Goal: Navigation & Orientation: Find specific page/section

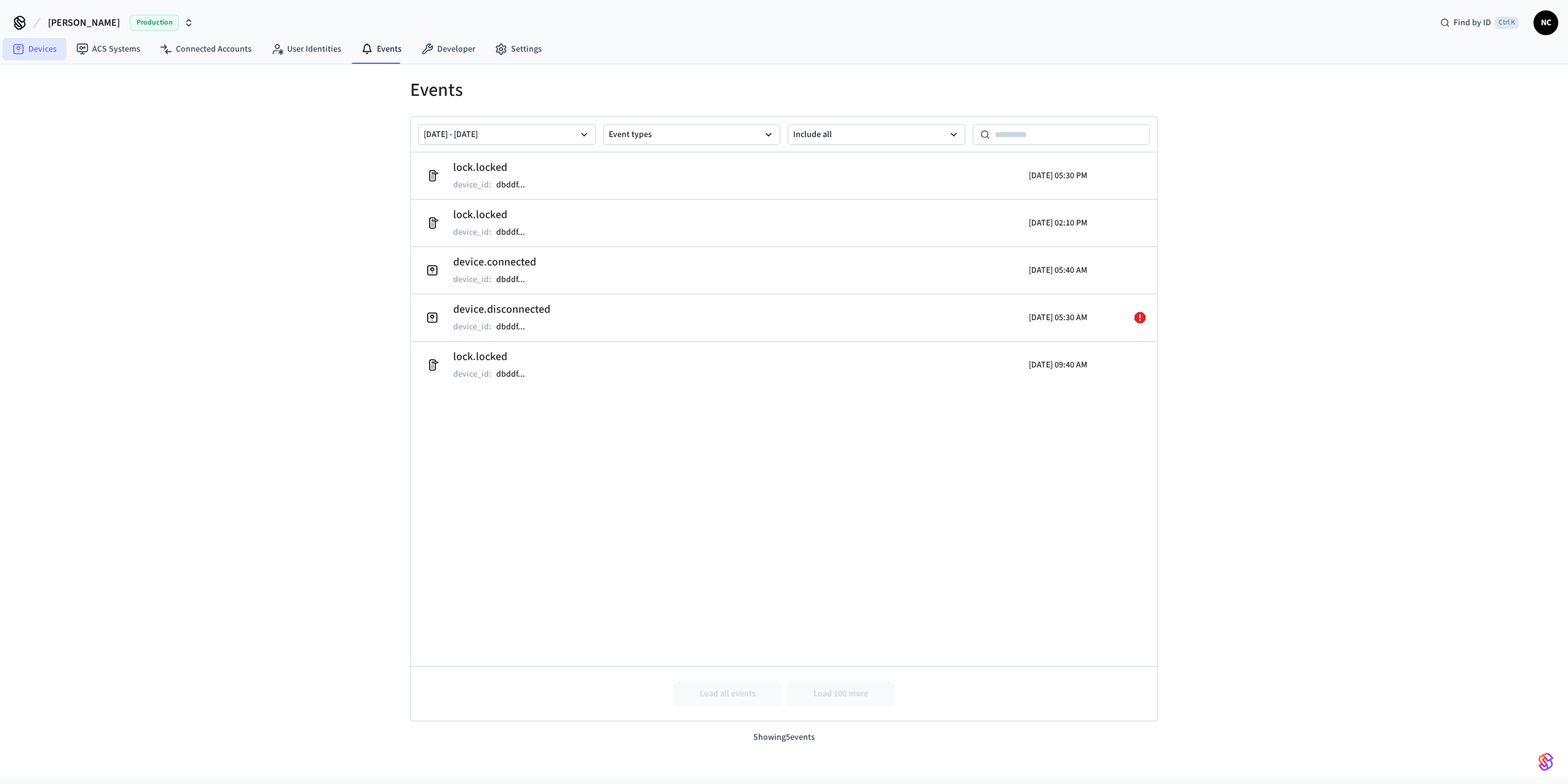
click at [37, 47] on link "Devices" at bounding box center [34, 49] width 64 height 22
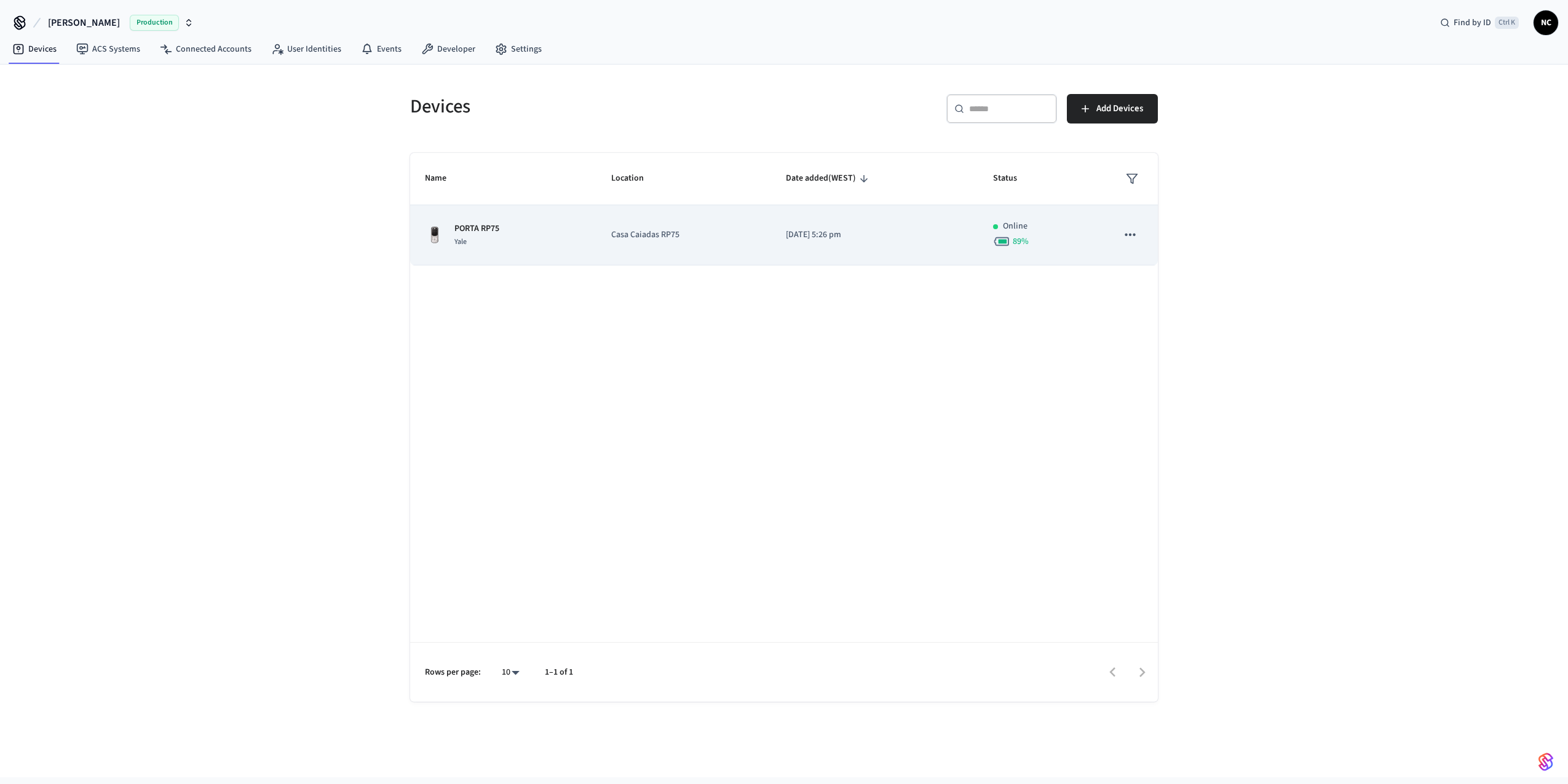
click at [833, 235] on p "[DATE] 5:26 pm" at bounding box center [874, 234] width 178 height 12
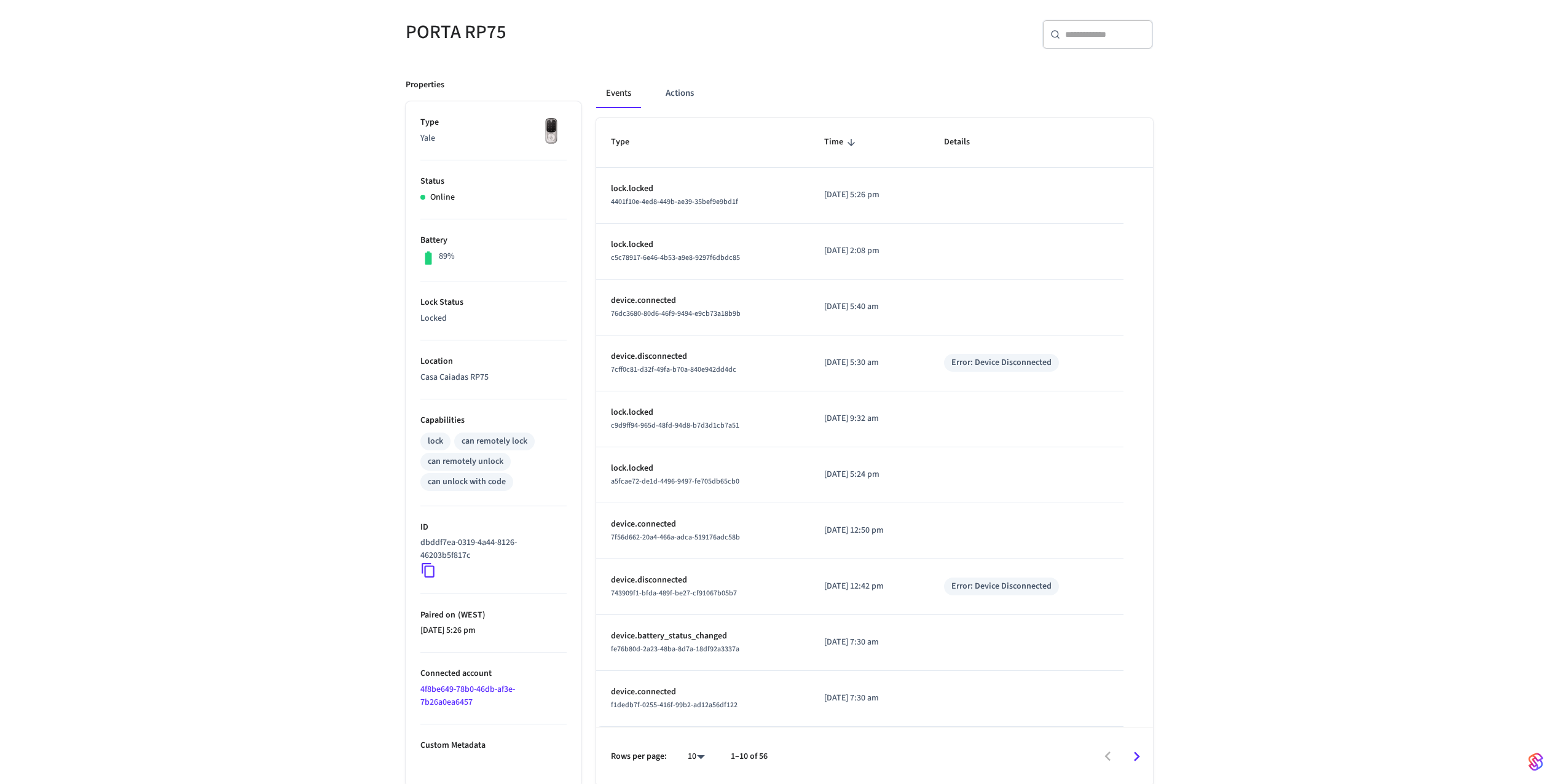
scroll to position [103, 0]
click at [685, 92] on button "Actions" at bounding box center [680, 90] width 48 height 29
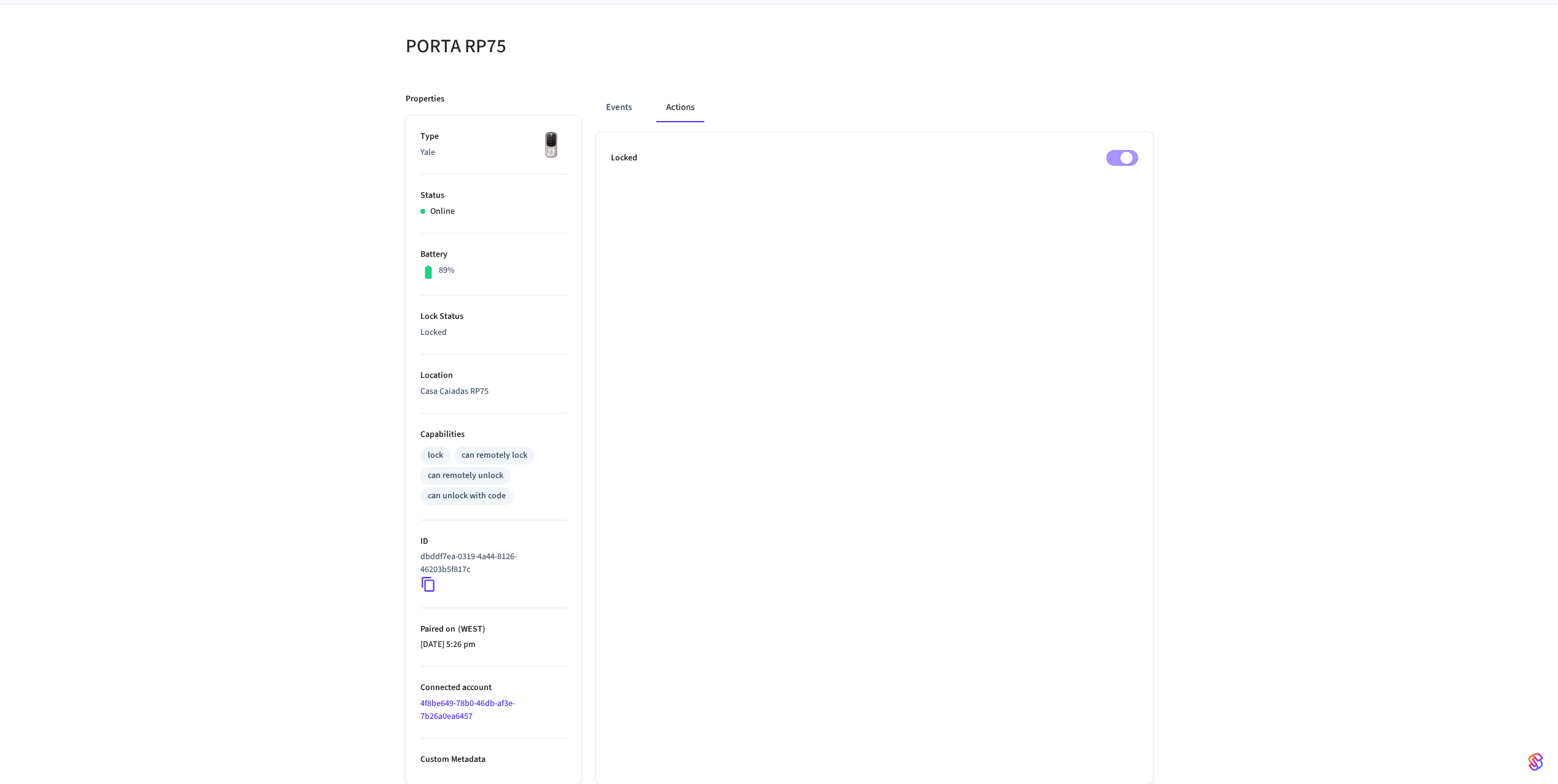
click at [549, 153] on img at bounding box center [551, 145] width 31 height 31
click at [421, 223] on li "Status Online" at bounding box center [493, 203] width 147 height 59
click at [467, 392] on p "Casa Caiadas RP75" at bounding box center [493, 391] width 147 height 12
click at [462, 766] on p "Custom Metadata" at bounding box center [493, 759] width 147 height 12
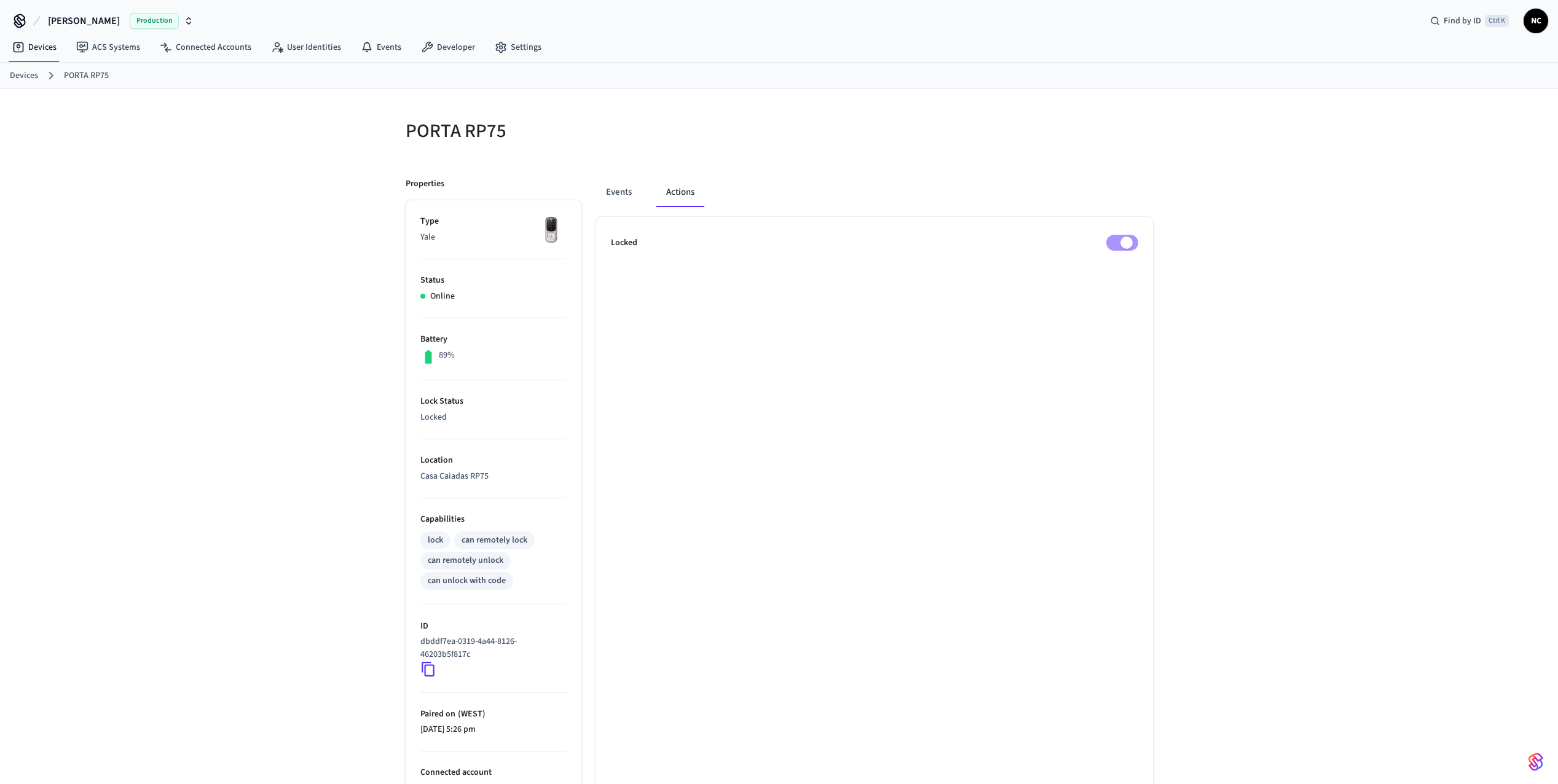
scroll to position [0, 0]
click at [512, 50] on link "Settings" at bounding box center [518, 49] width 67 height 22
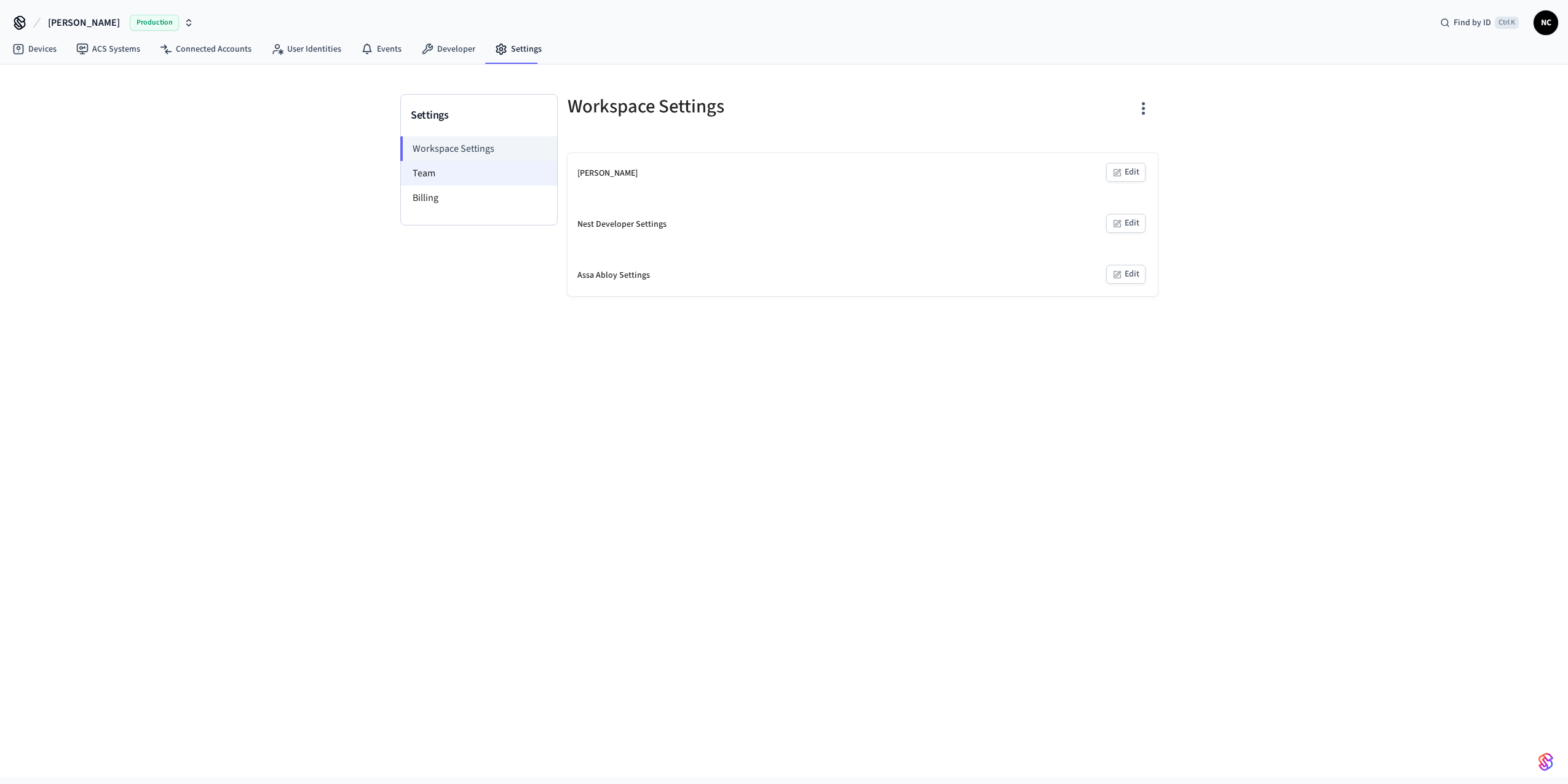
click at [434, 173] on li "Team" at bounding box center [478, 172] width 156 height 24
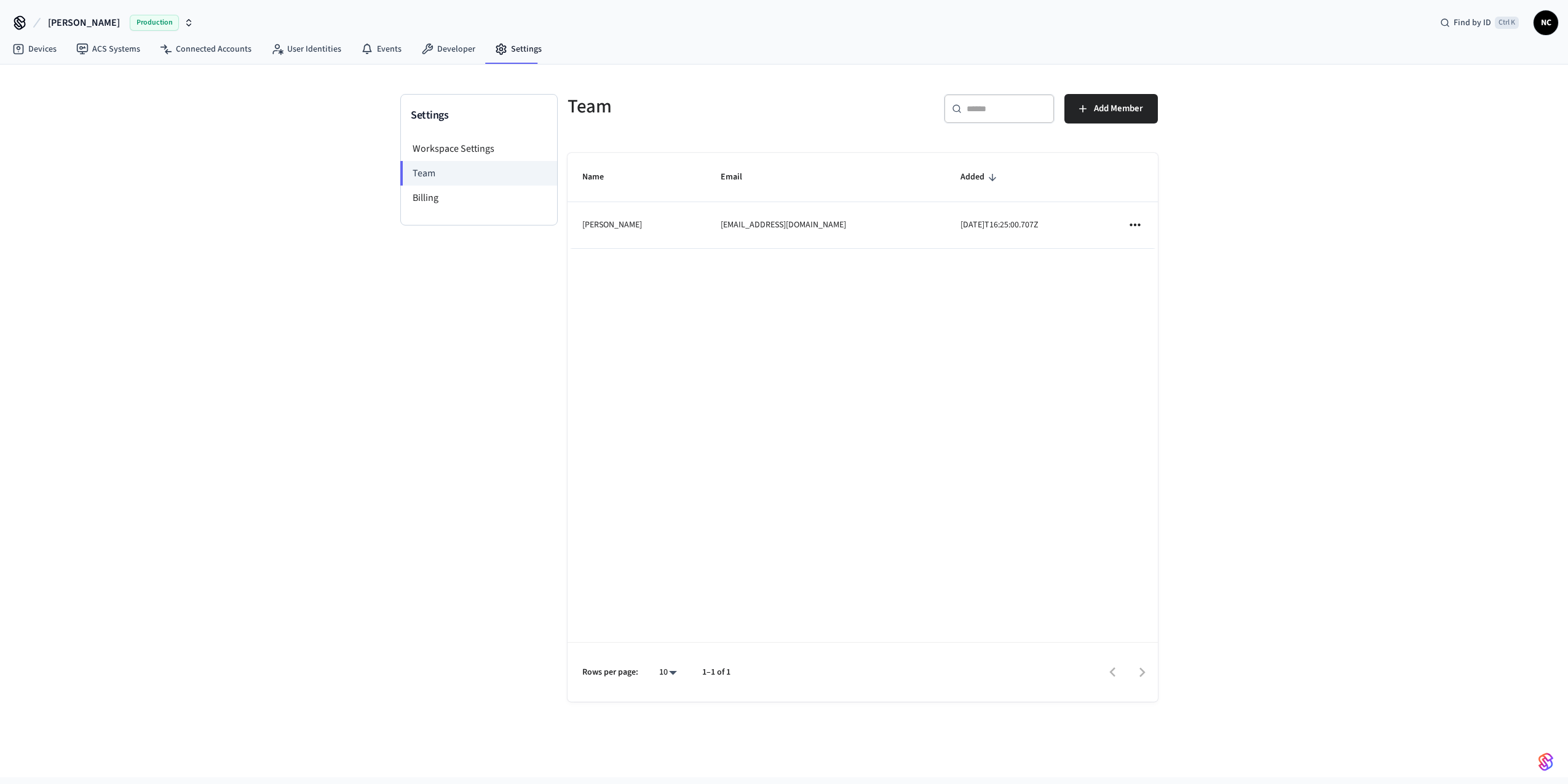
click at [23, 24] on icon at bounding box center [20, 22] width 20 height 20
click at [13, 22] on icon at bounding box center [20, 22] width 20 height 20
click at [20, 22] on icon at bounding box center [20, 22] width 20 height 20
click at [1548, 22] on span "NC" at bounding box center [1545, 22] width 23 height 22
click at [1432, 359] on div "Settings Workspace Settings Team Billing Team ​ ​ Add Member Name Email Added […" at bounding box center [784, 420] width 1568 height 712
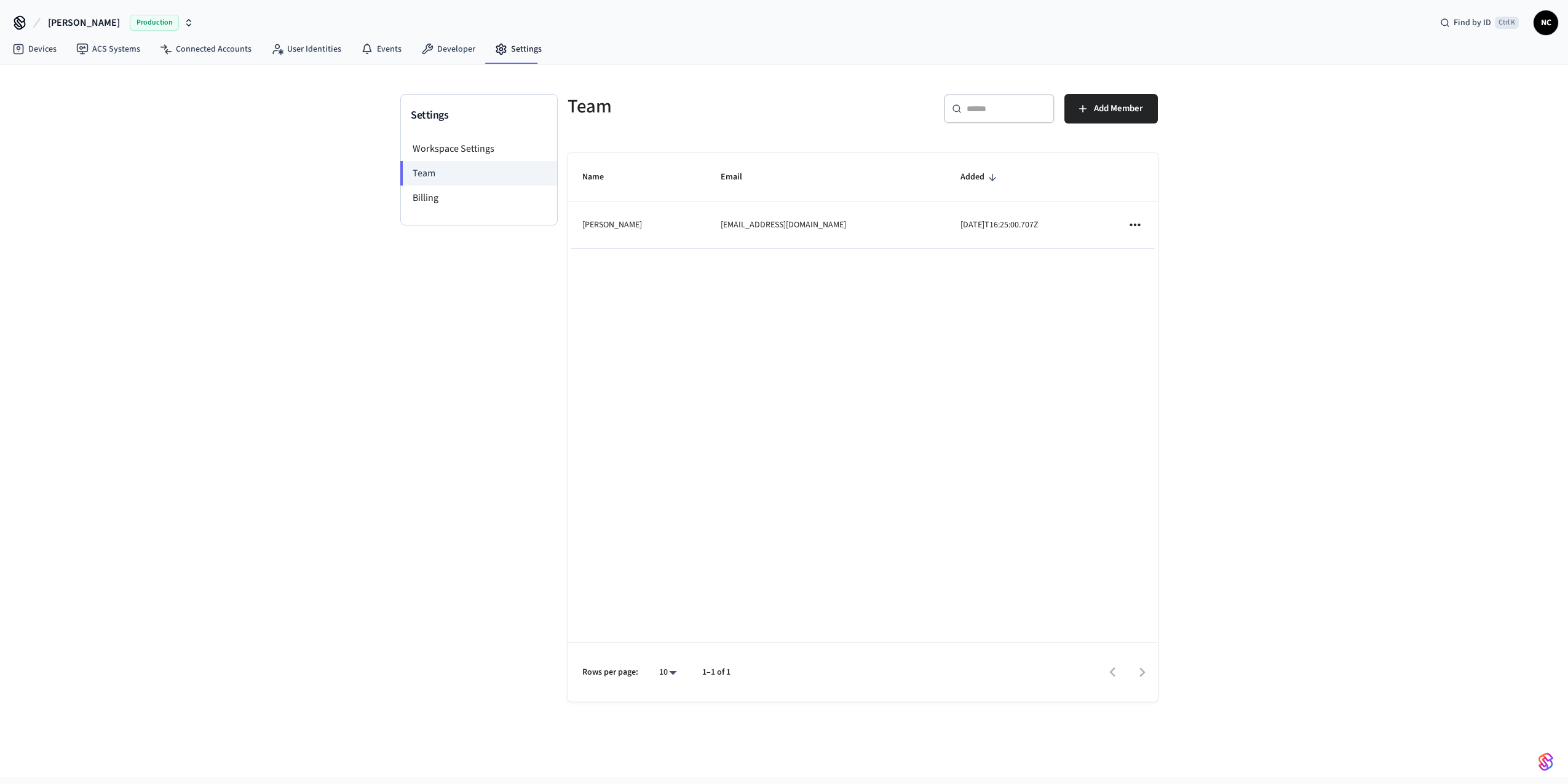
click at [19, 22] on icon at bounding box center [20, 22] width 20 height 20
click at [86, 21] on span "[PERSON_NAME]" at bounding box center [84, 22] width 72 height 15
click at [56, 78] on span "[PERSON_NAME]" at bounding box center [57, 79] width 64 height 12
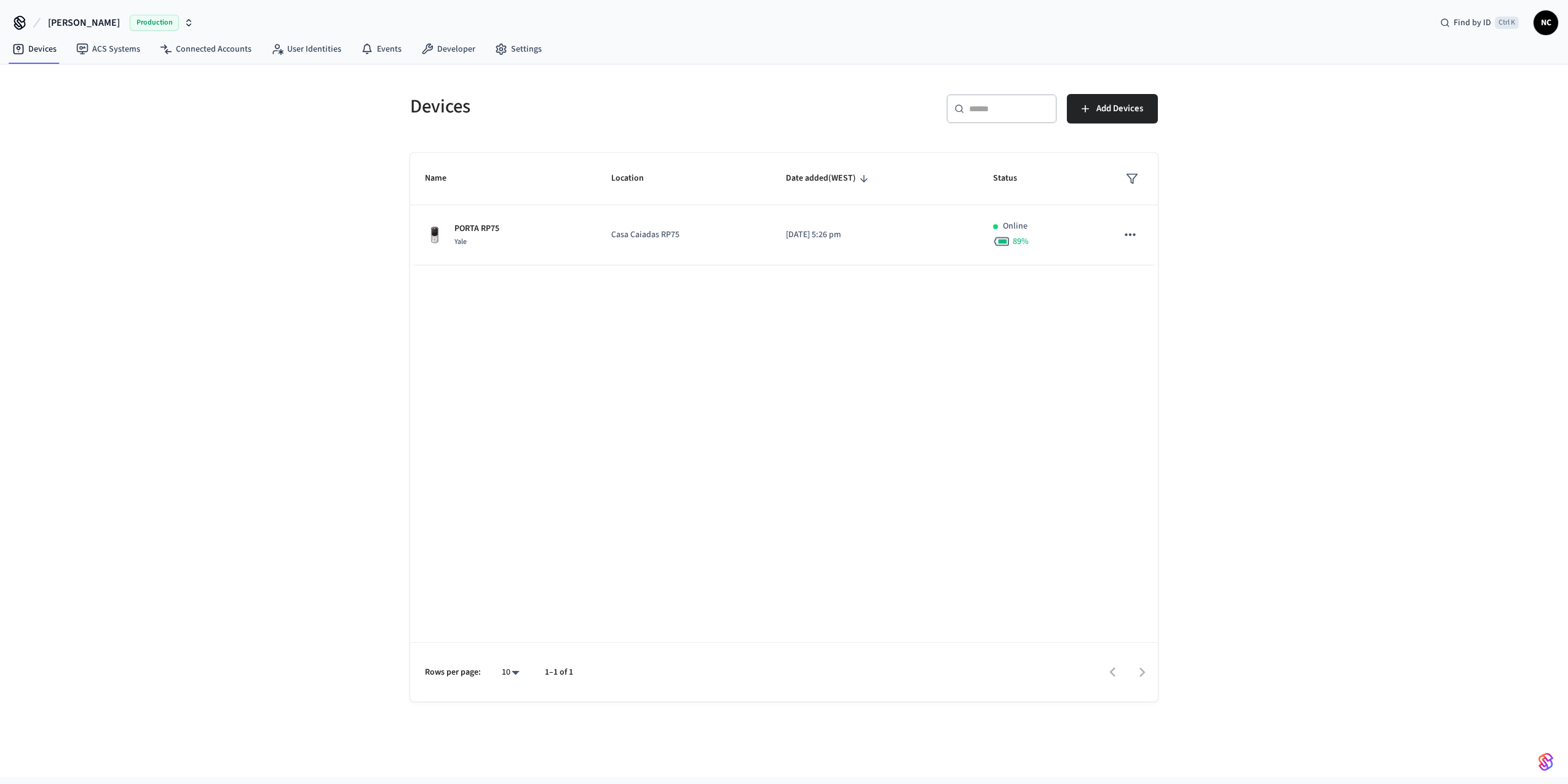
click at [345, 204] on div "Devices ​ ​ Add Devices Name Location Date added (WEST) Status PORTA RP75 [GEOG…" at bounding box center [784, 420] width 1568 height 712
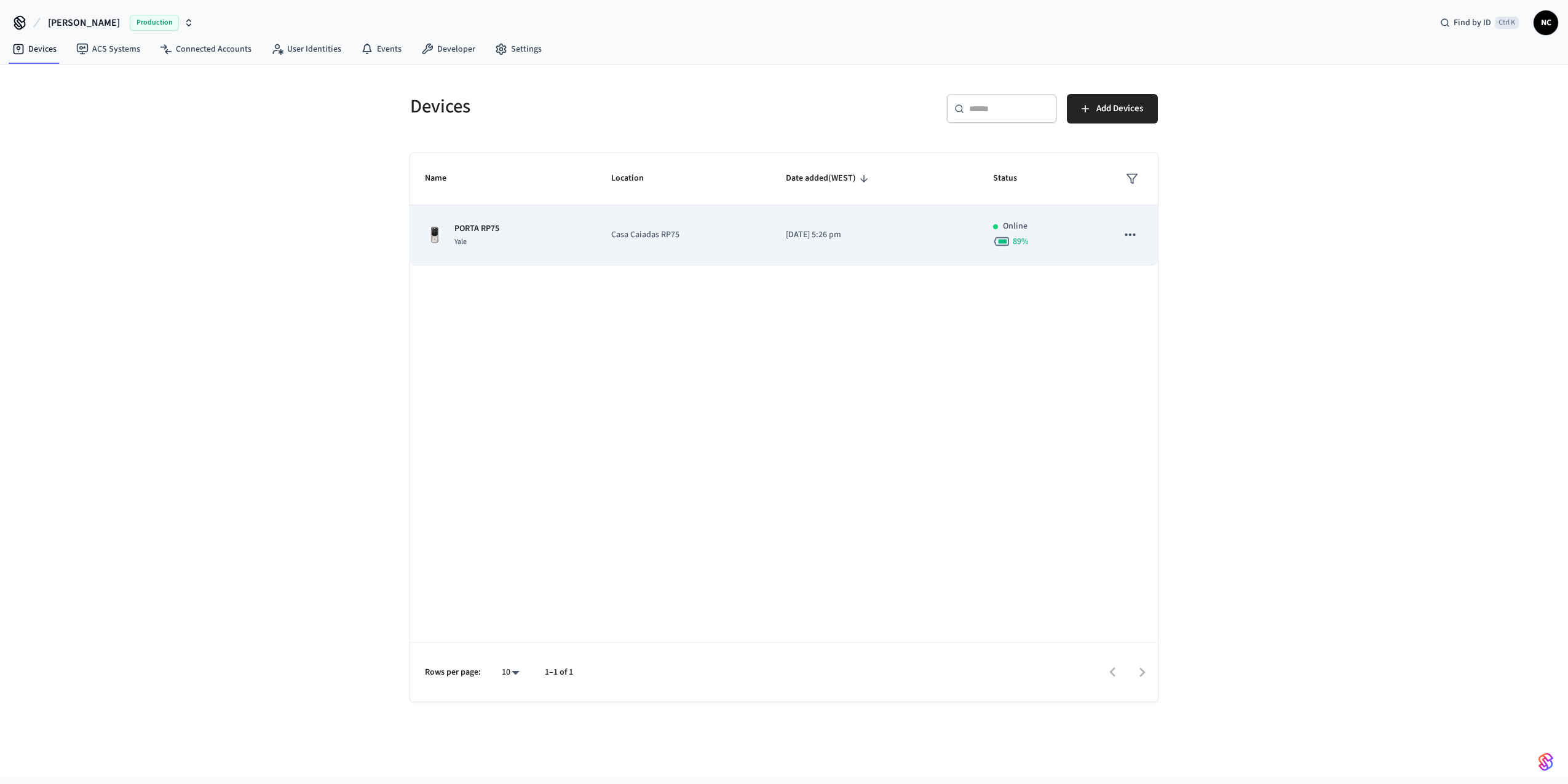
click at [1141, 233] on button "sticky table" at bounding box center [1130, 234] width 26 height 26
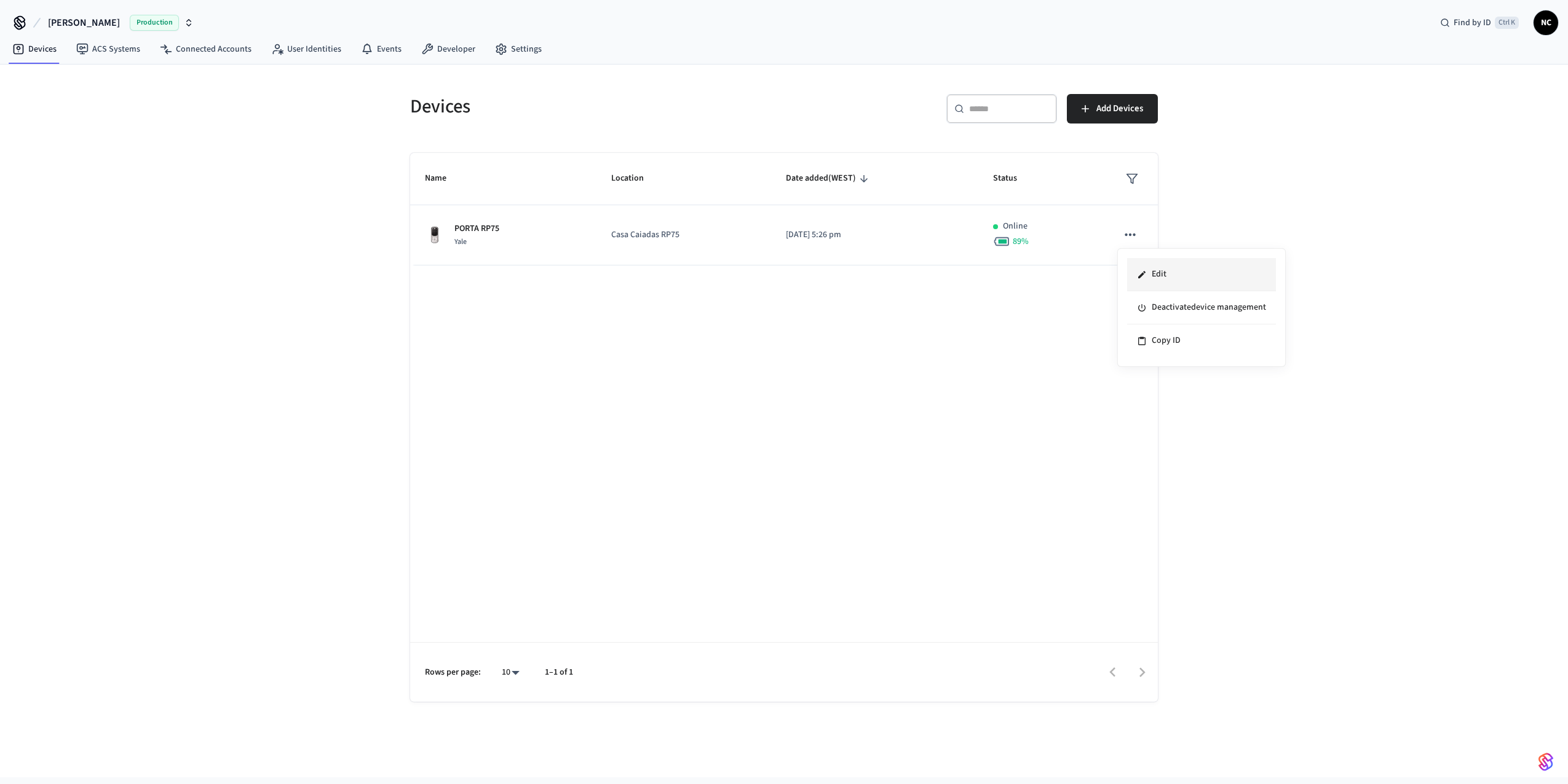
click at [1161, 284] on li "Edit" at bounding box center [1201, 275] width 148 height 33
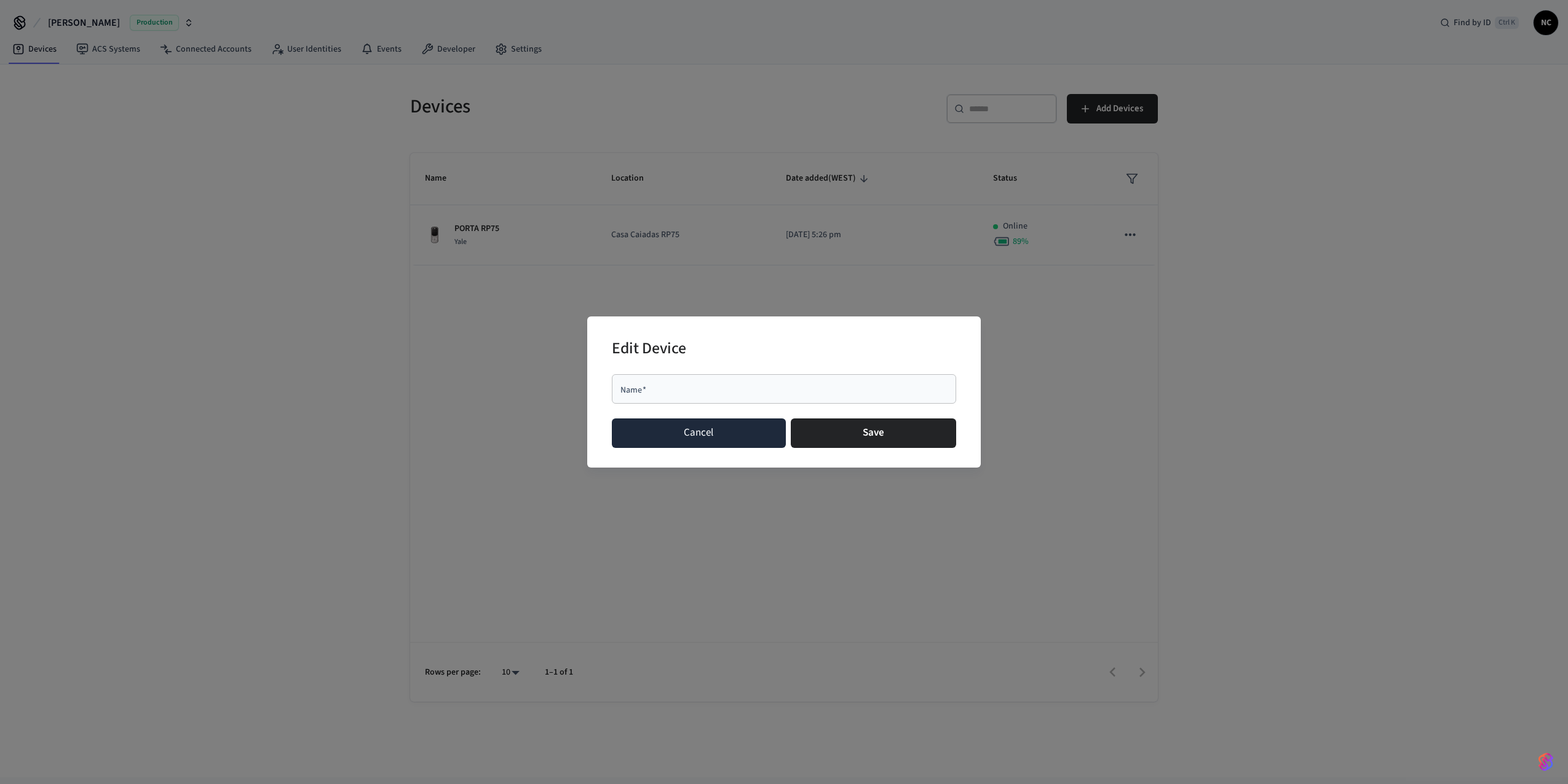
click at [717, 437] on button "Cancel" at bounding box center [699, 432] width 174 height 29
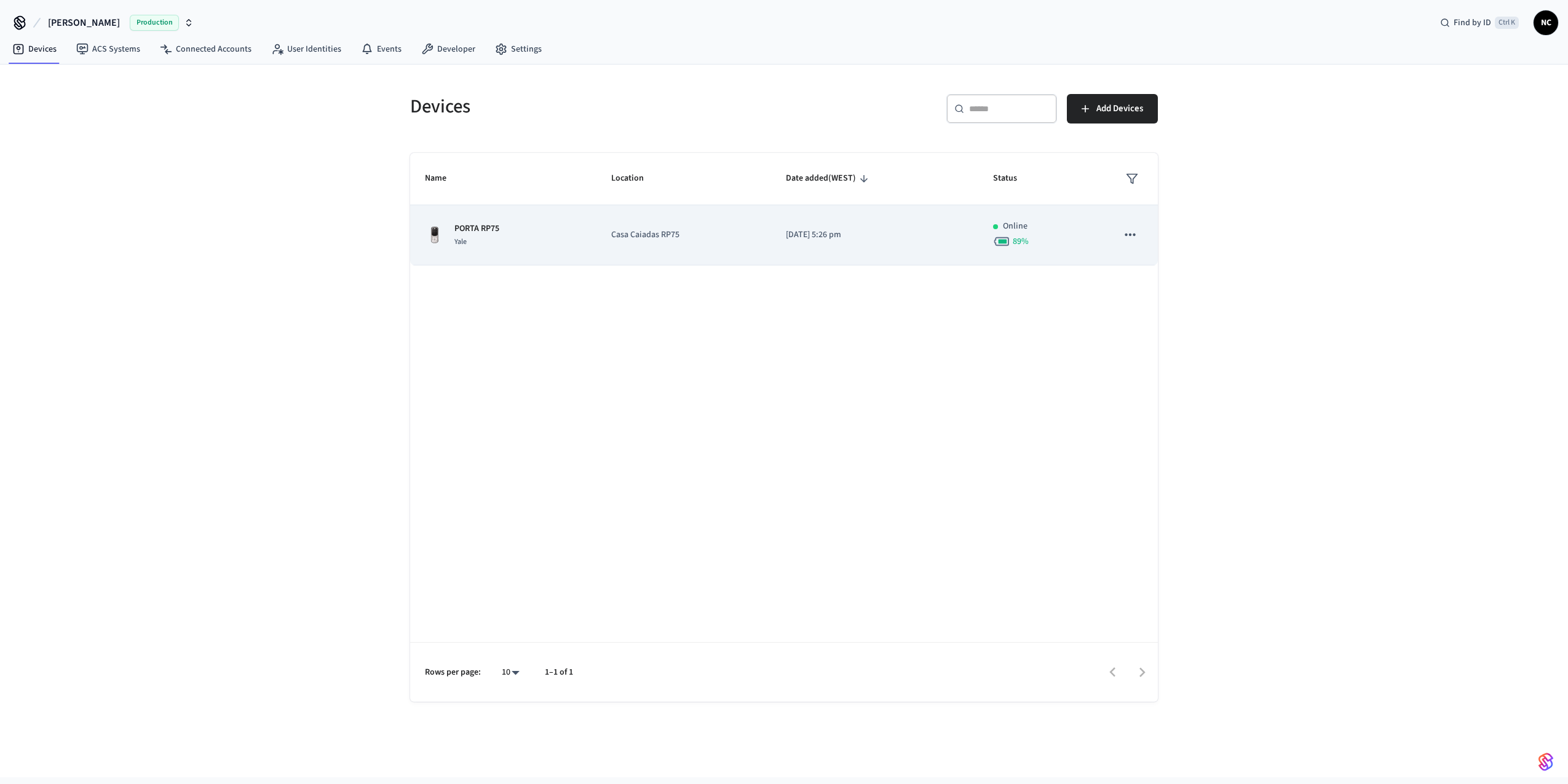
click at [475, 242] on div "Yale" at bounding box center [477, 241] width 45 height 12
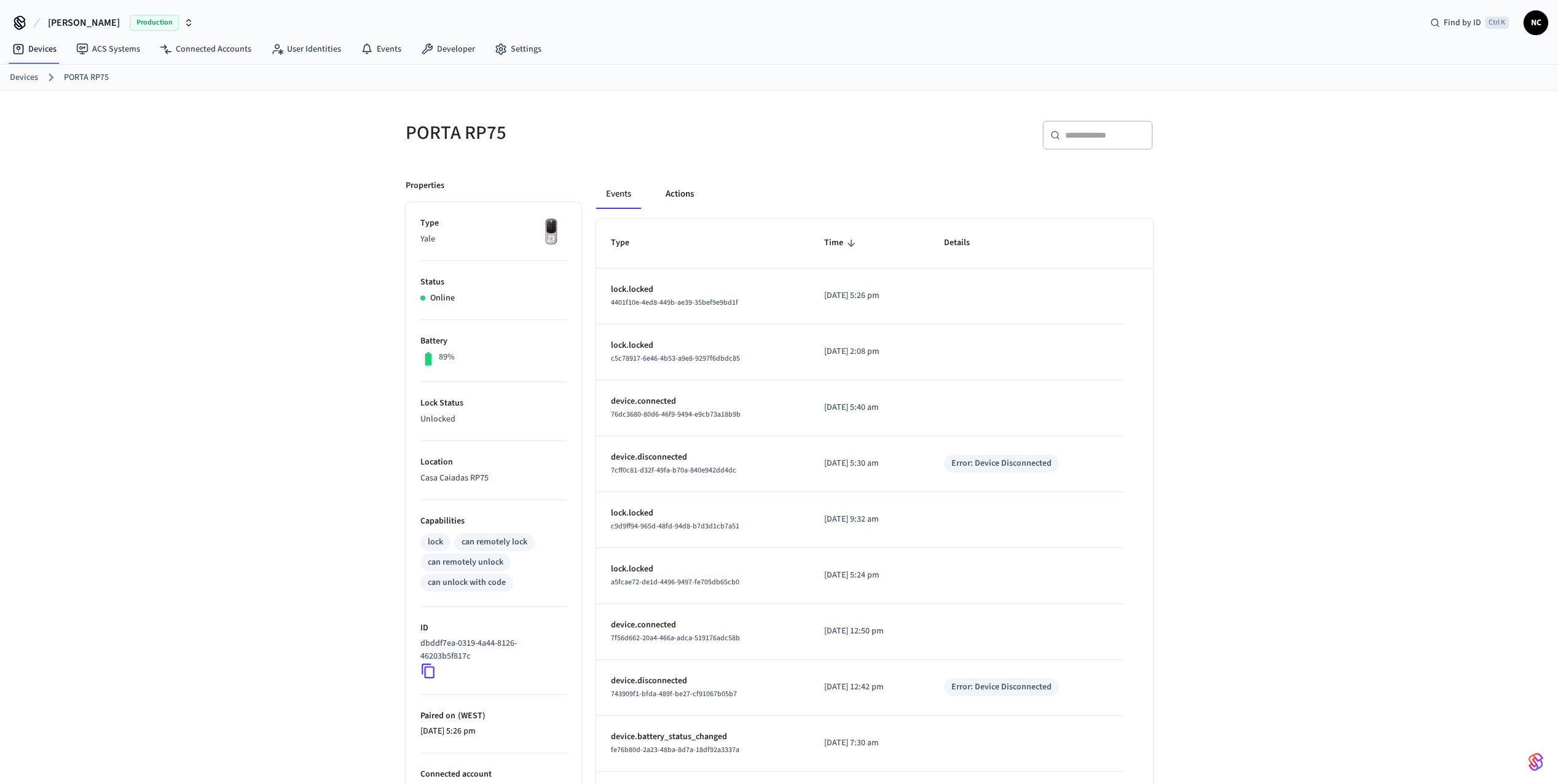
click at [674, 195] on button "Actions" at bounding box center [680, 193] width 48 height 29
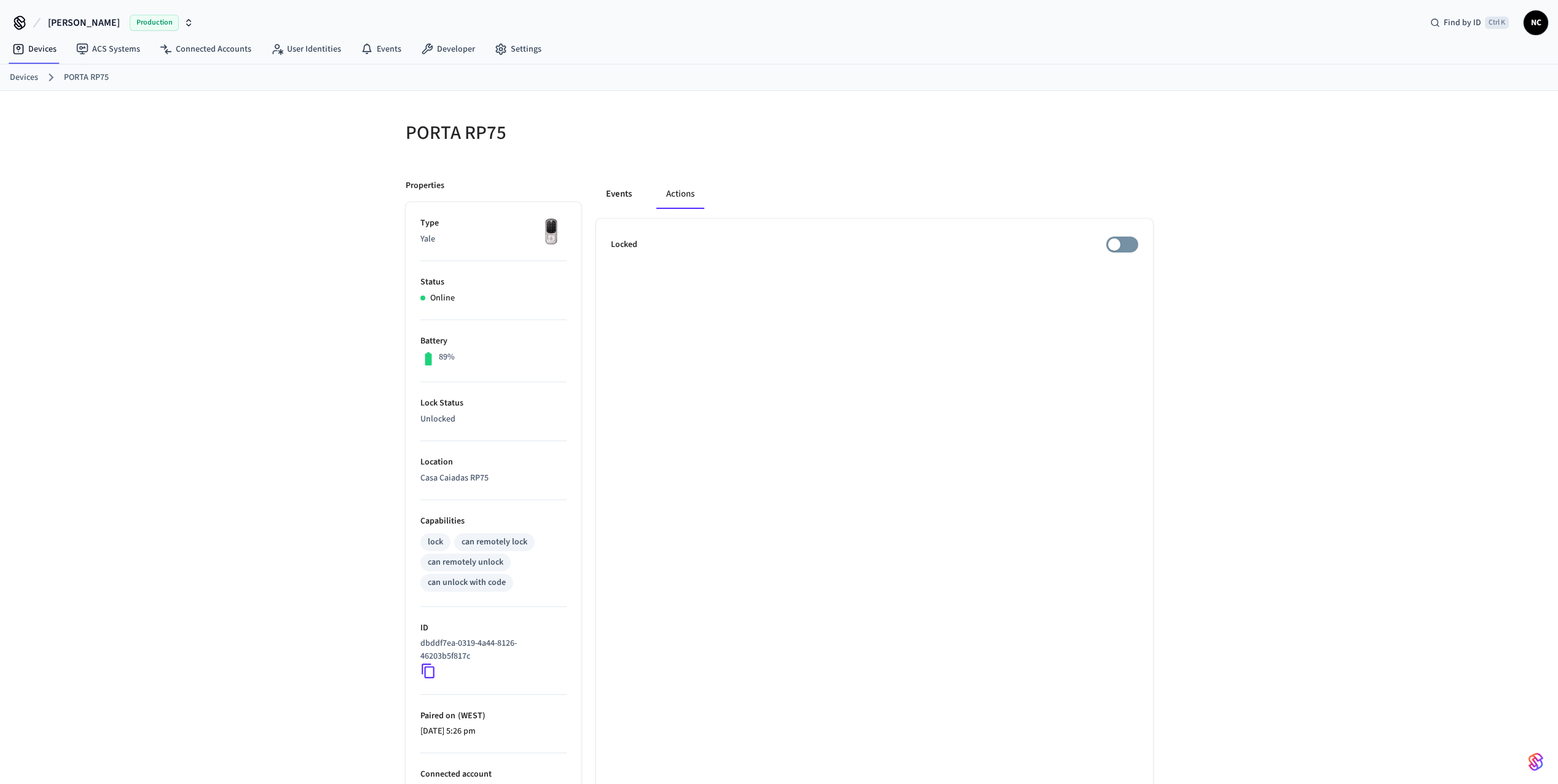
click at [619, 197] on button "Events" at bounding box center [618, 193] width 46 height 29
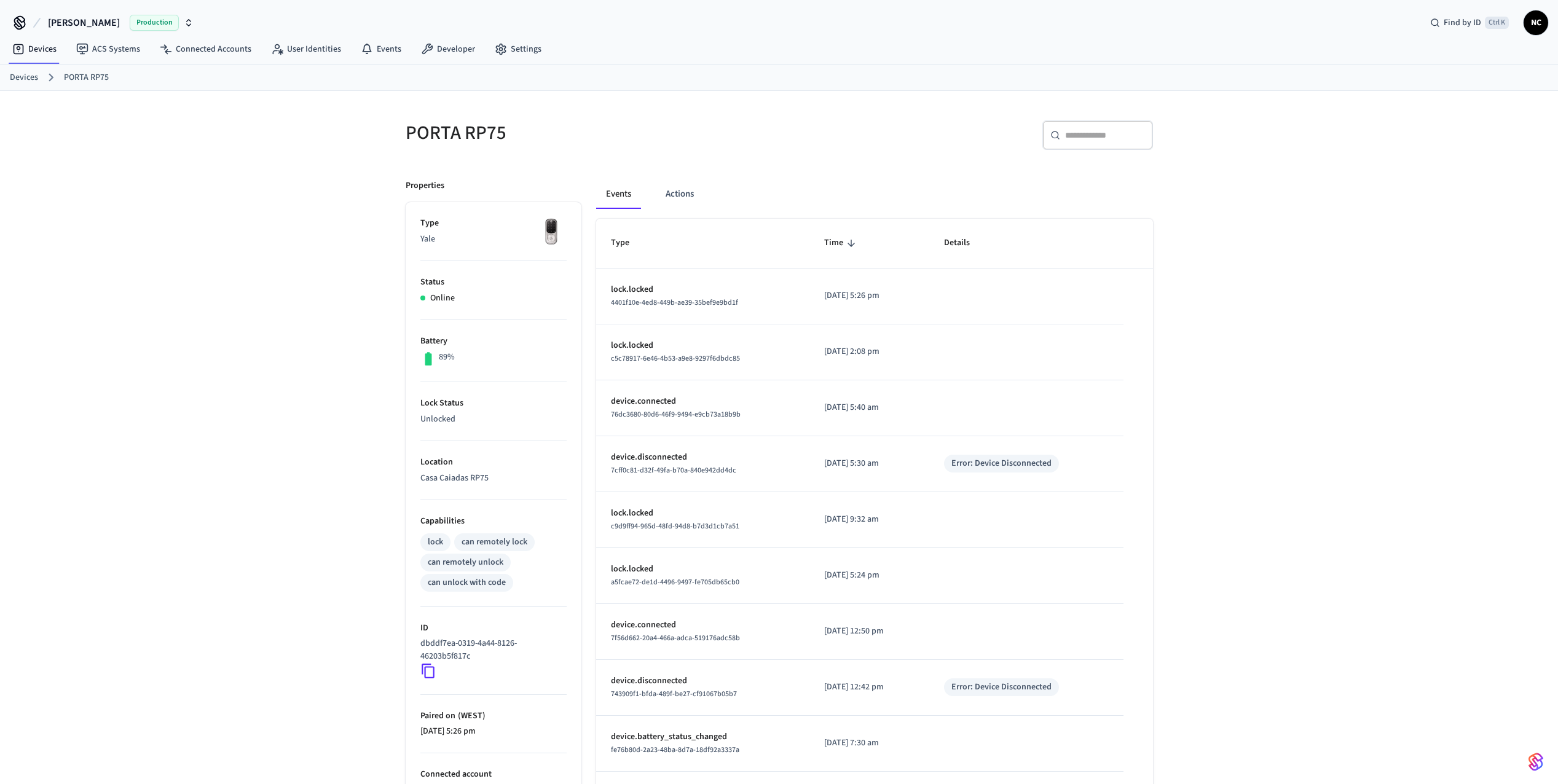
click at [443, 359] on p "89%" at bounding box center [447, 357] width 16 height 12
click at [432, 352] on icon at bounding box center [427, 358] width 16 height 16
click at [436, 294] on p "Online" at bounding box center [442, 297] width 24 height 12
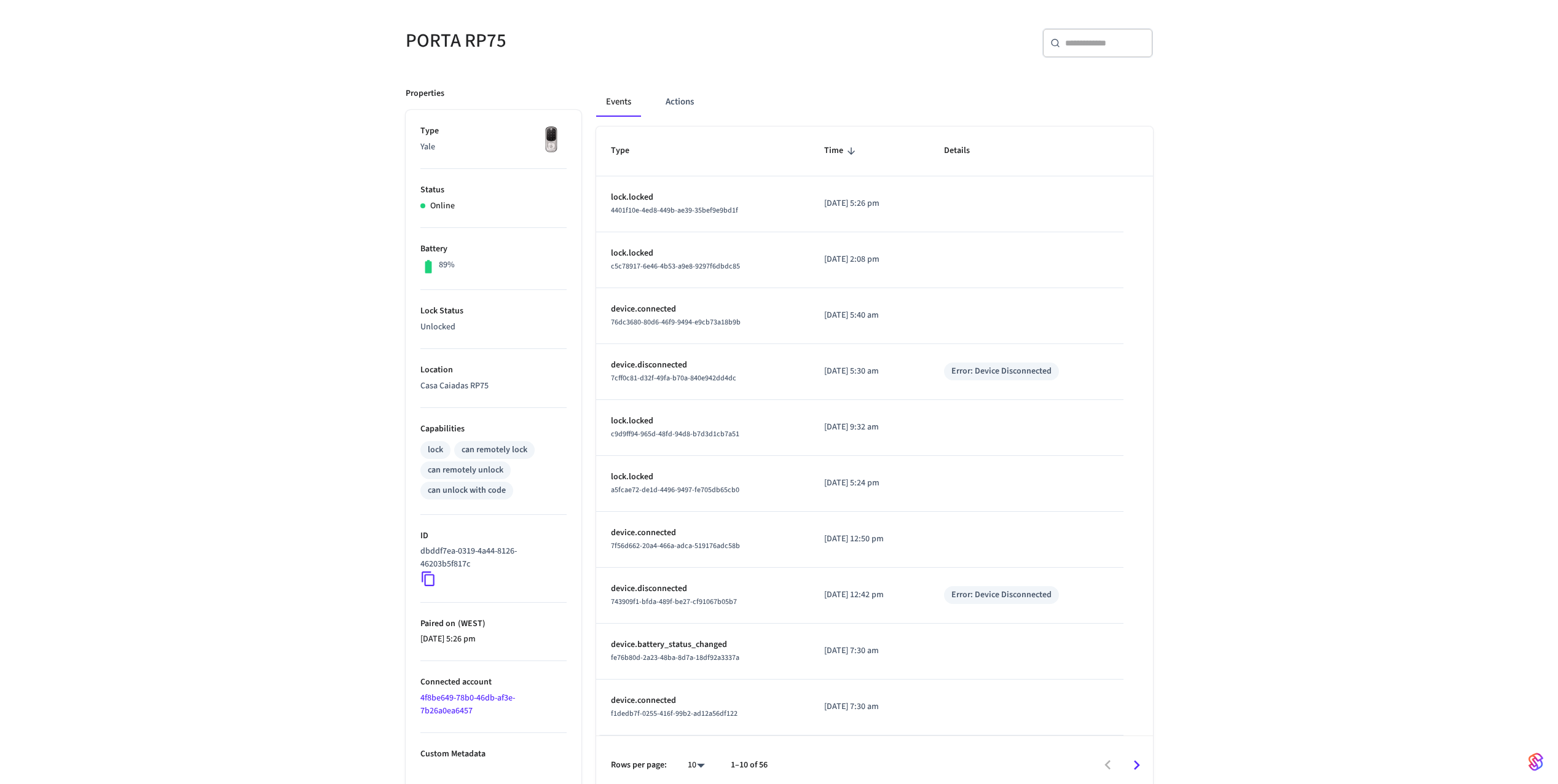
scroll to position [103, 0]
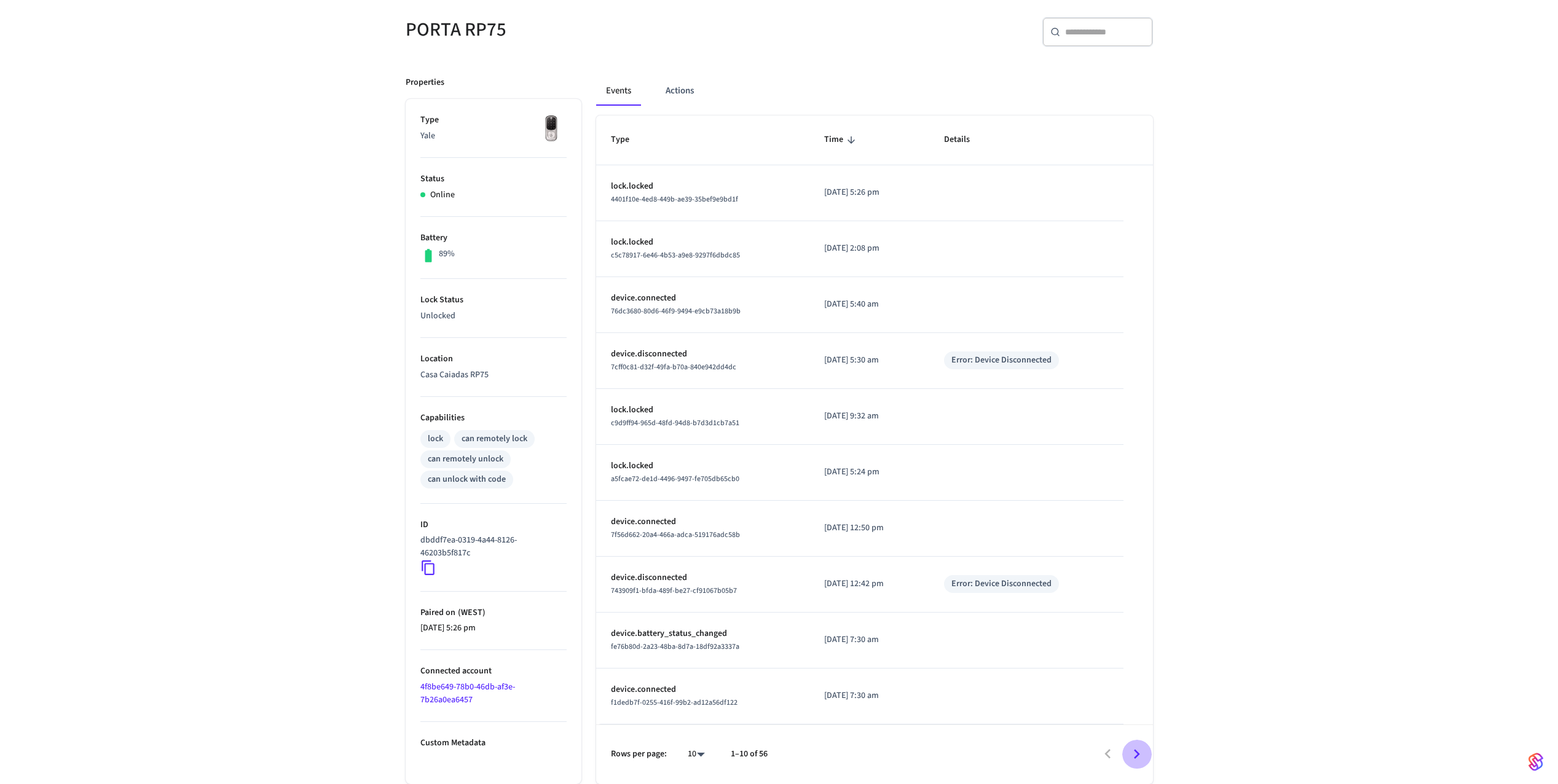
click at [1130, 755] on icon "Go to next page" at bounding box center [1136, 754] width 19 height 19
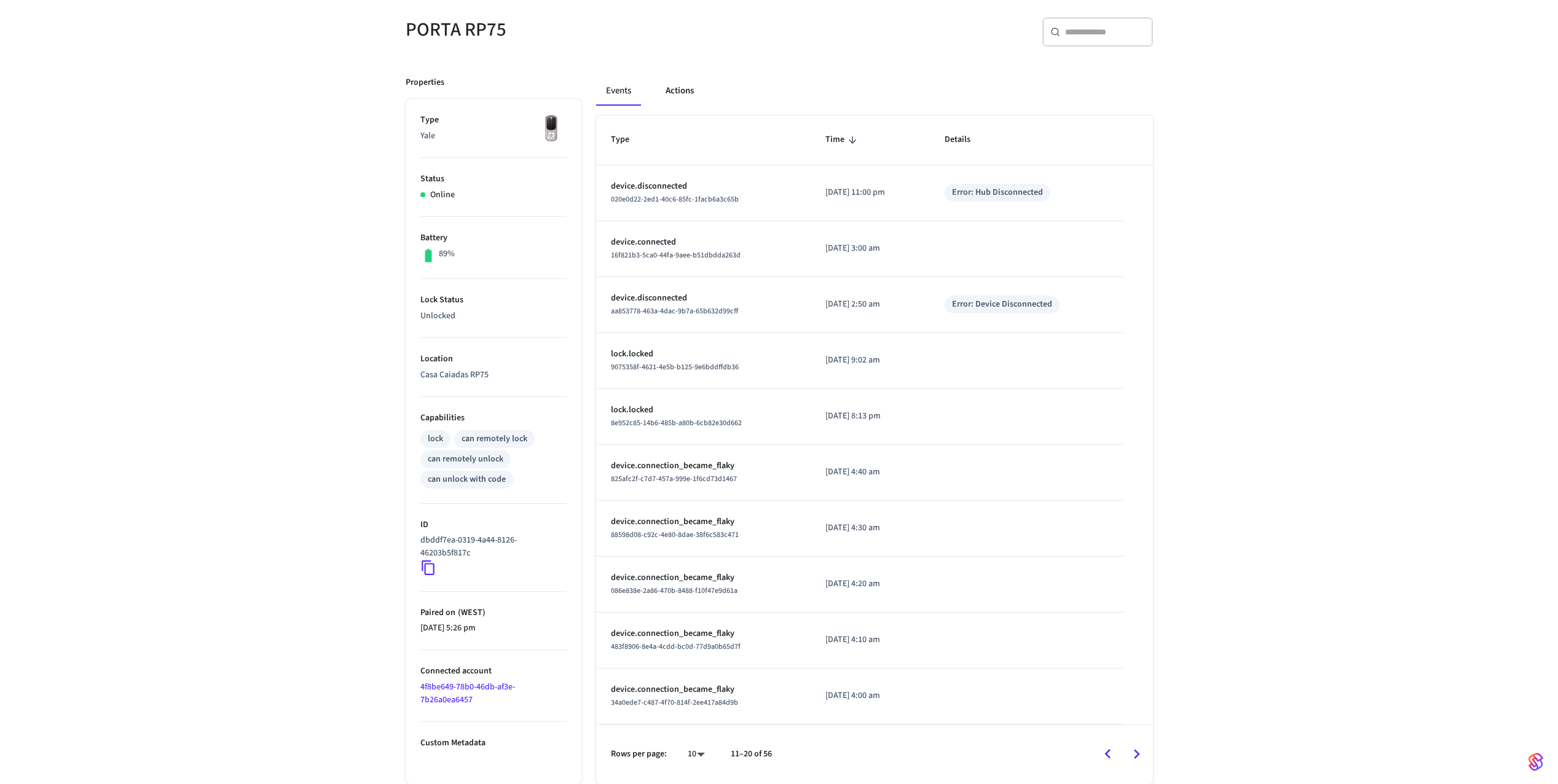
click at [694, 97] on button "Actions" at bounding box center [680, 90] width 48 height 29
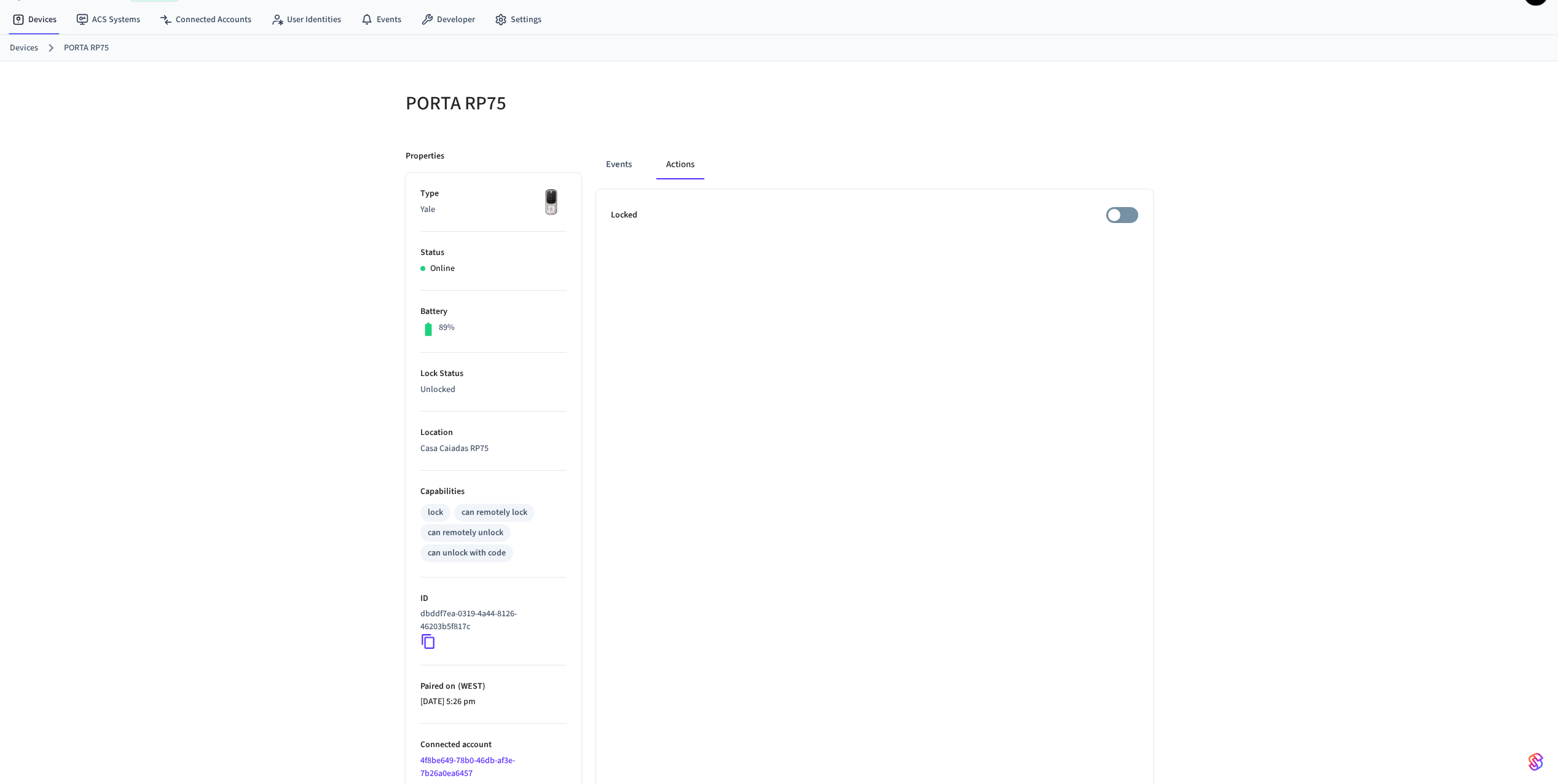
scroll to position [0, 0]
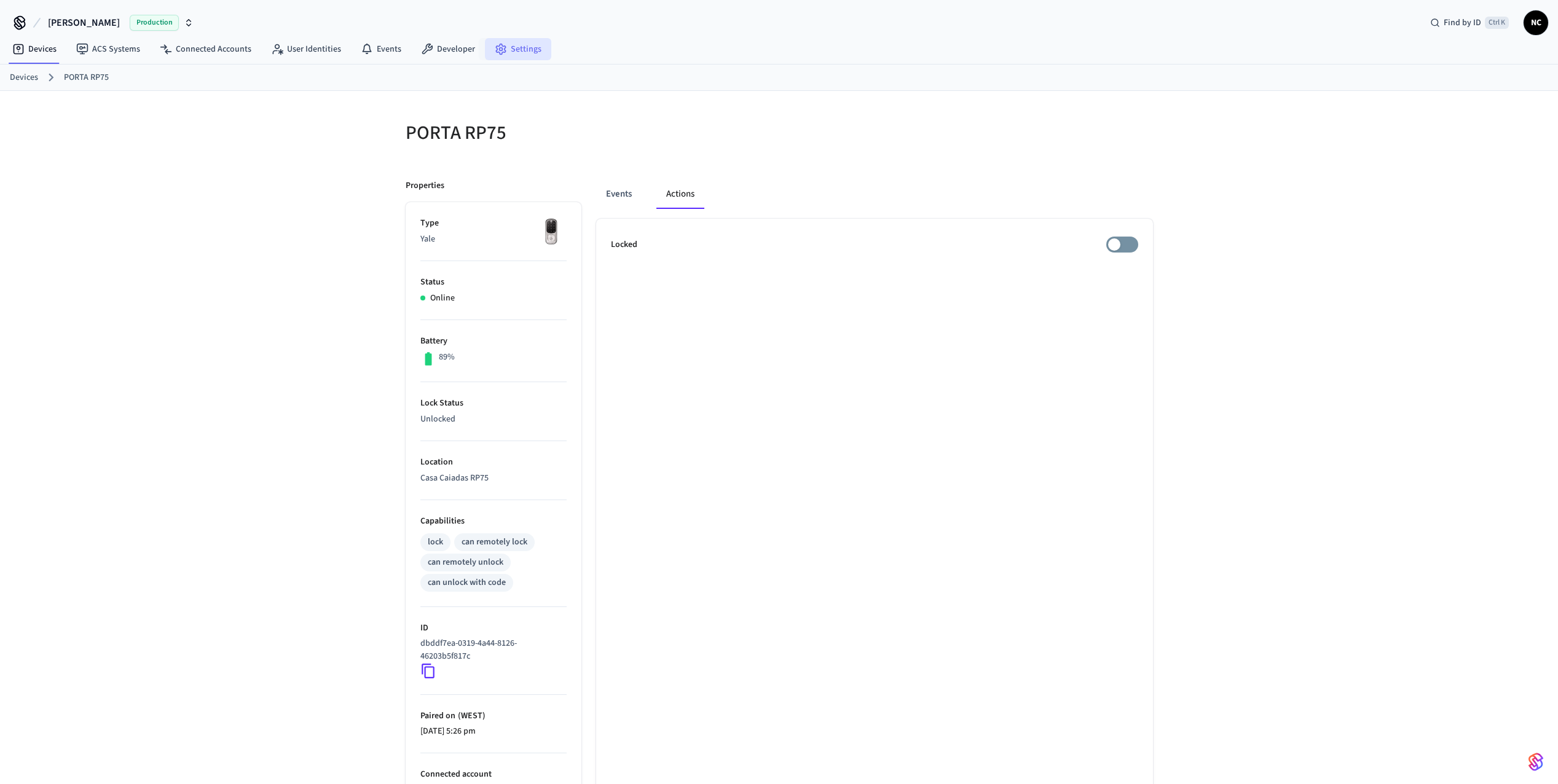
click at [512, 55] on link "Settings" at bounding box center [518, 49] width 67 height 22
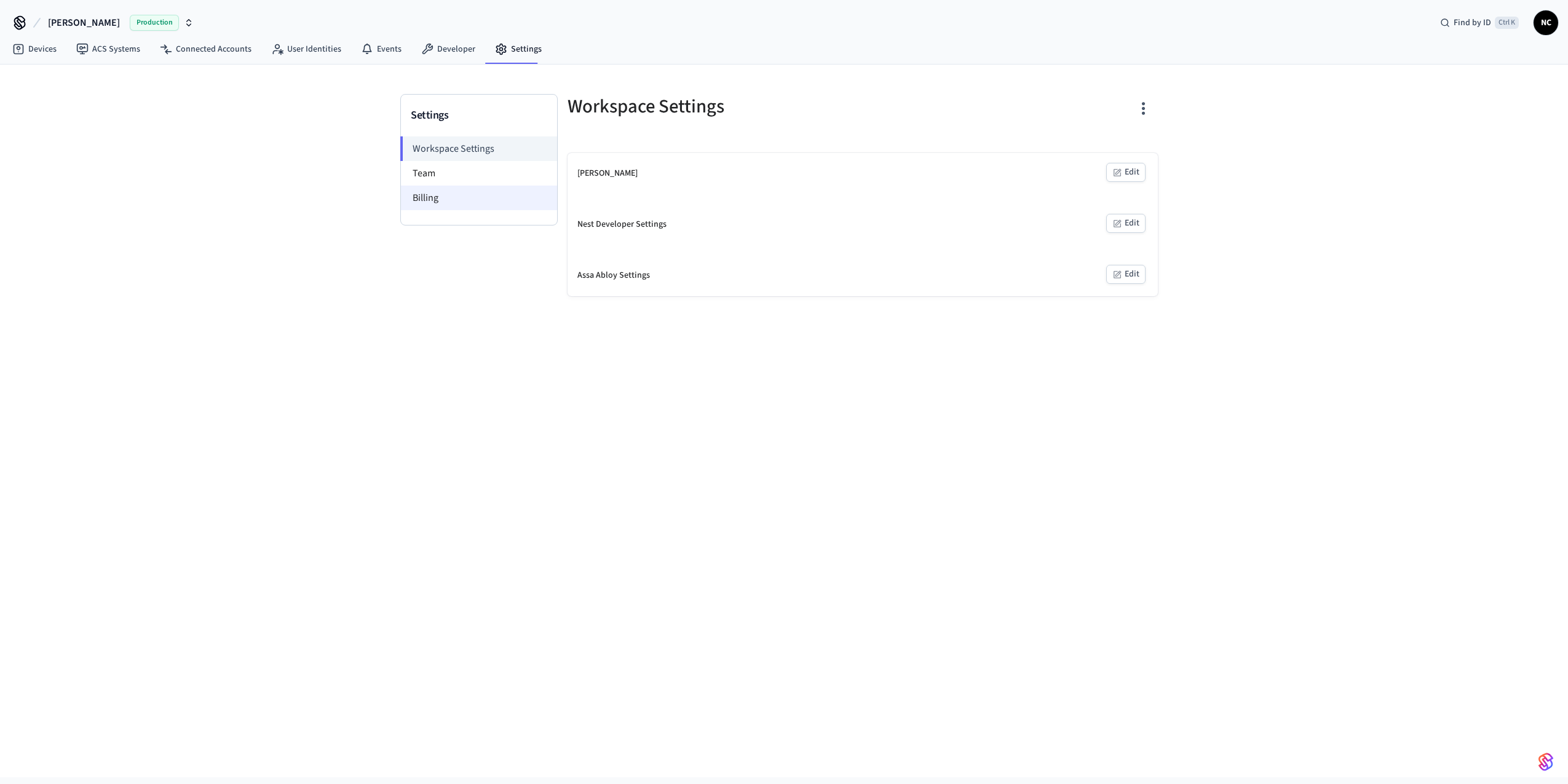
click at [448, 198] on li "Billing" at bounding box center [478, 197] width 156 height 24
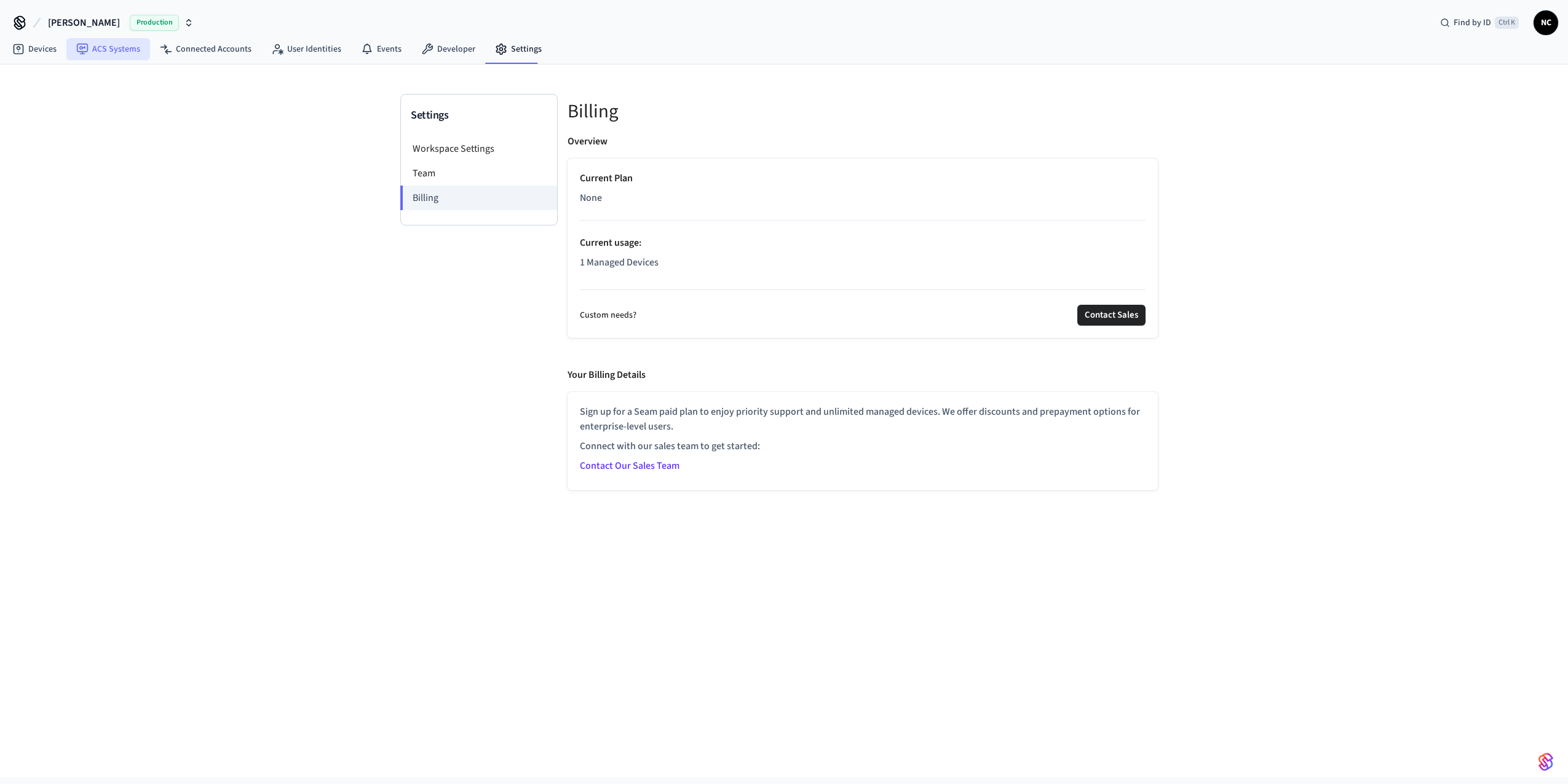
click at [109, 50] on link "ACS Systems" at bounding box center [108, 49] width 83 height 22
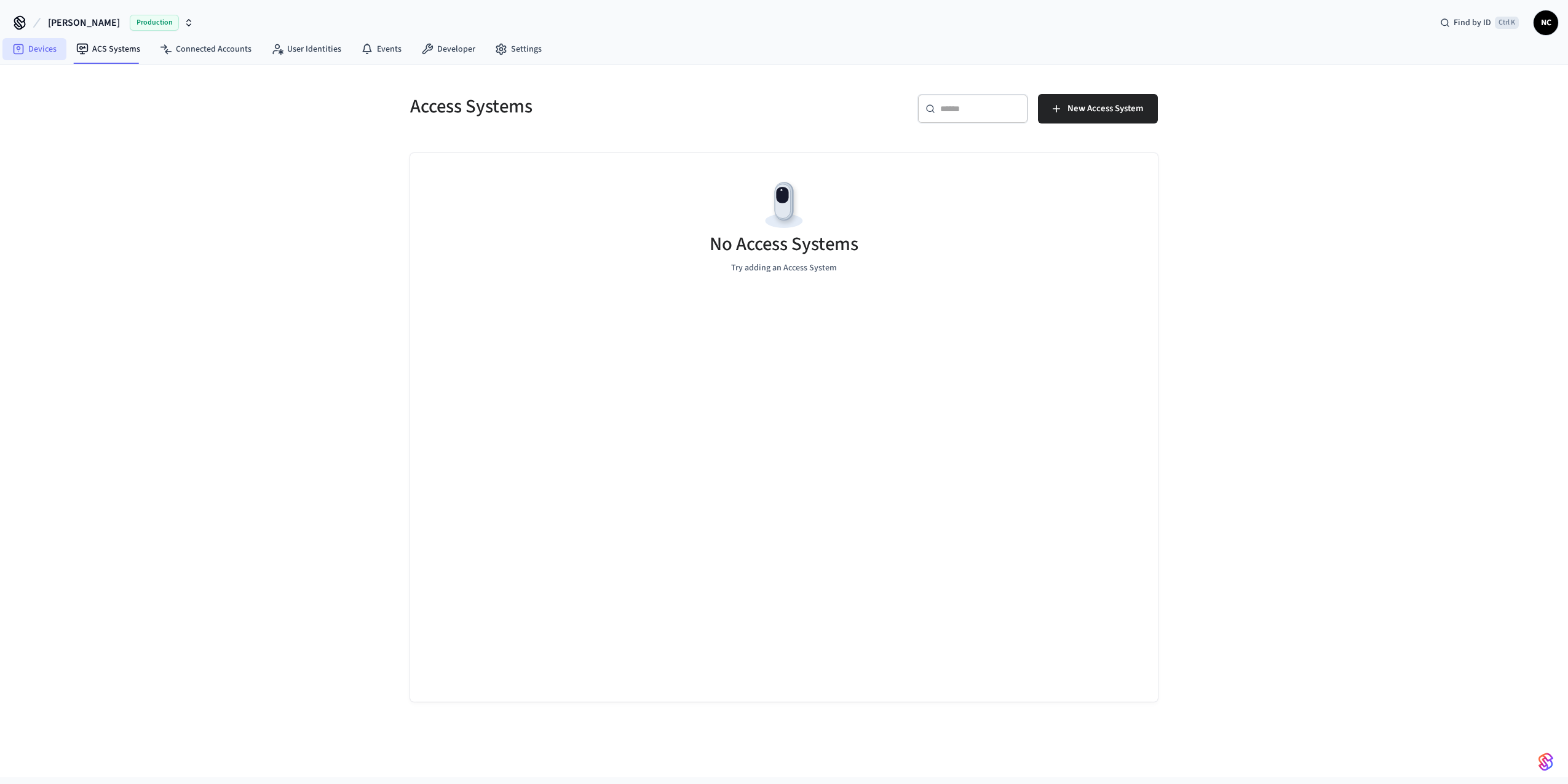
click at [60, 52] on link "Devices" at bounding box center [34, 49] width 64 height 22
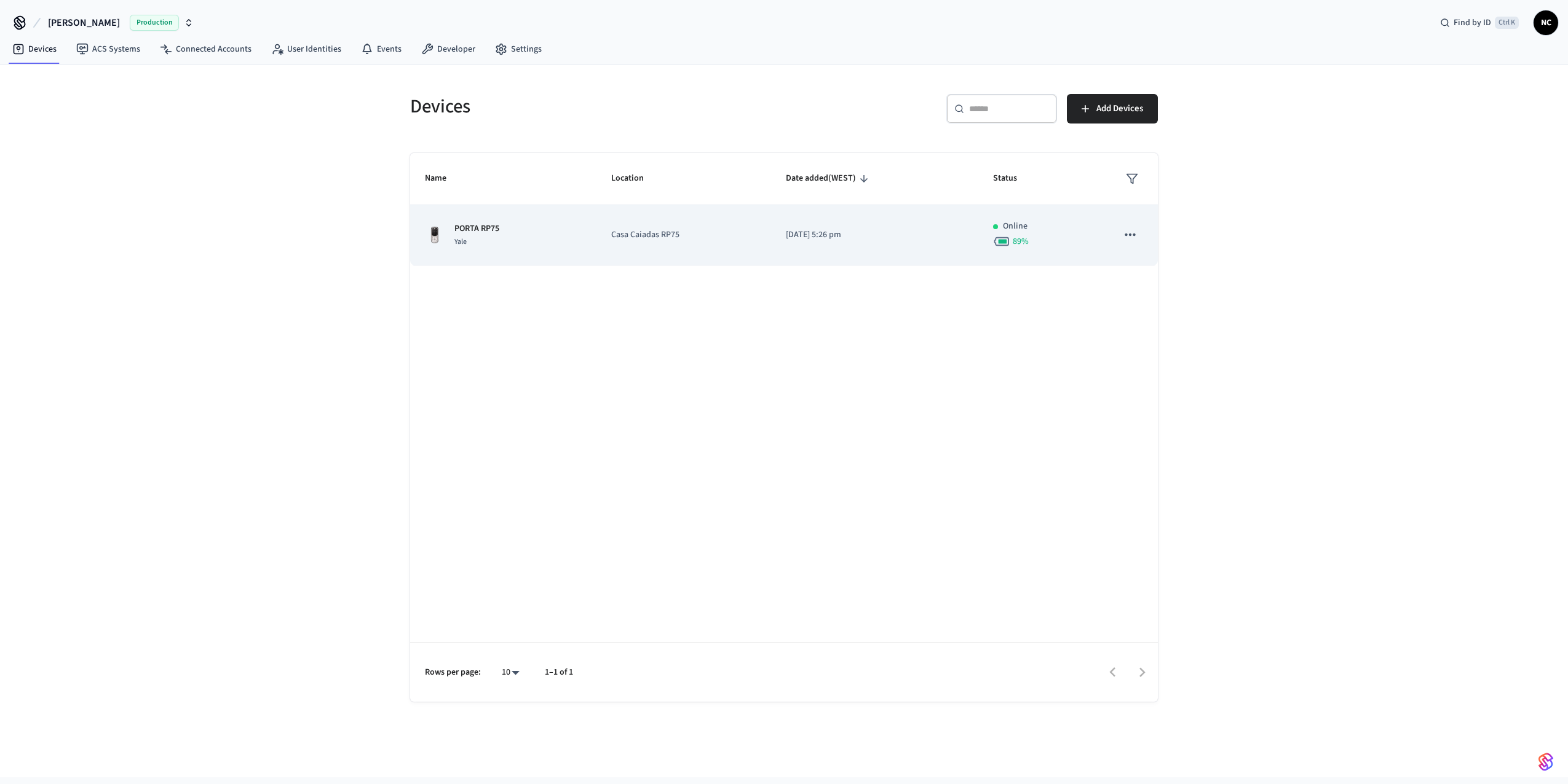
click at [473, 222] on p "PORTA RP75" at bounding box center [477, 228] width 45 height 12
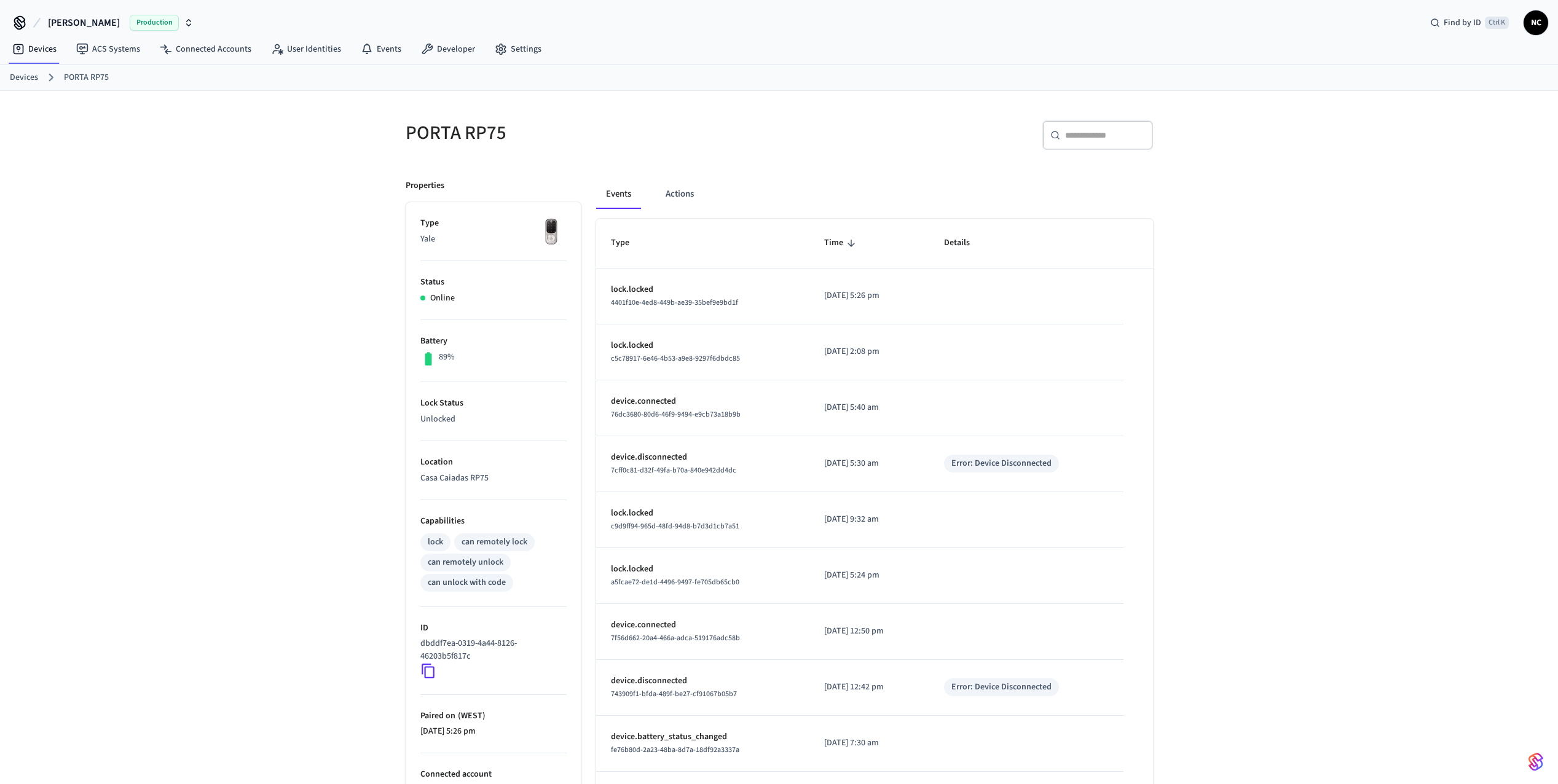
click at [259, 217] on div "PORTA RP75 ​ ​ Properties Type Yale Status Online Battery 89% Lock Status Unloc…" at bounding box center [779, 488] width 1558 height 796
click at [112, 55] on link "ACS Systems" at bounding box center [108, 49] width 83 height 22
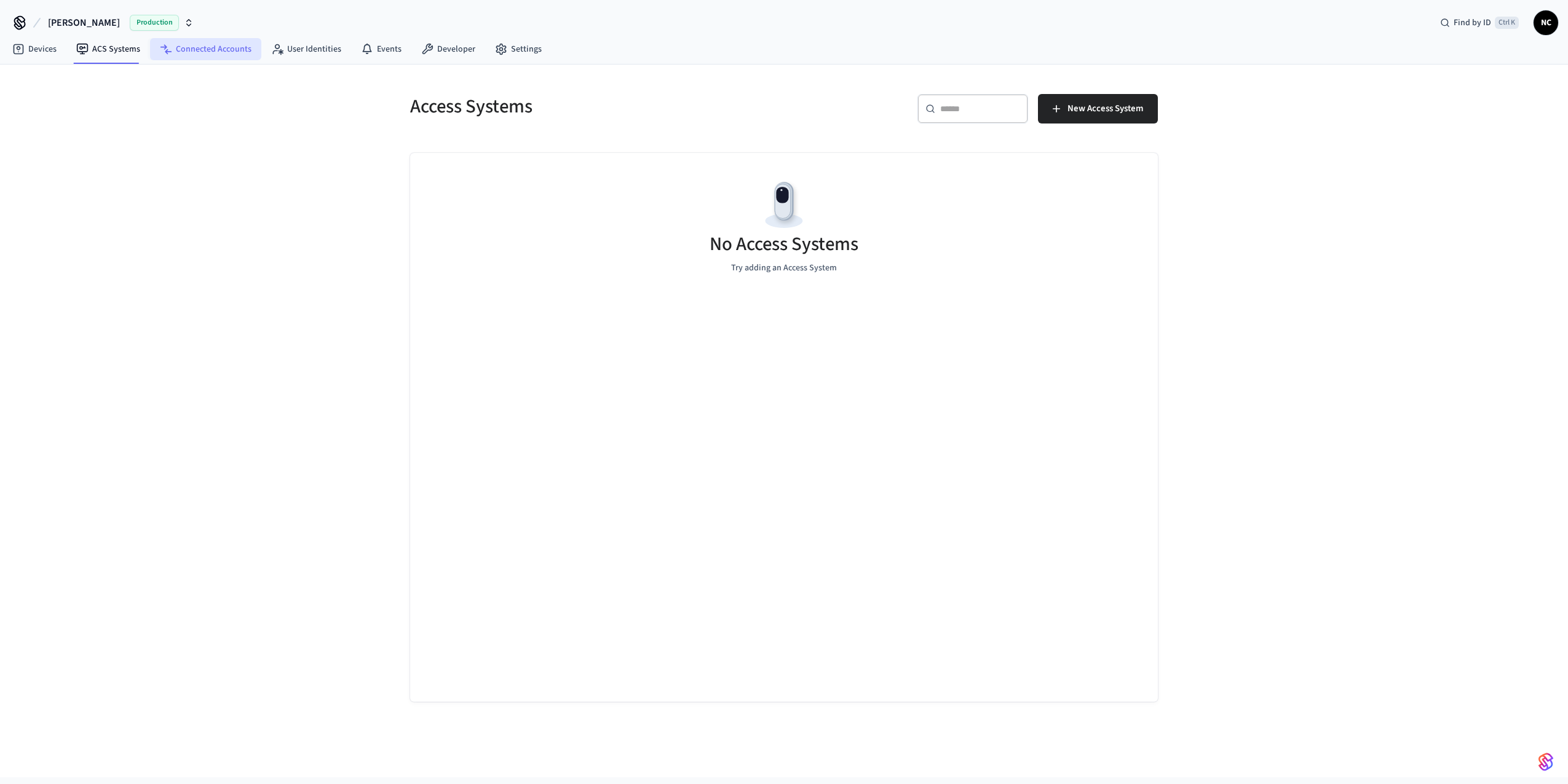
click at [227, 55] on link "Connected Accounts" at bounding box center [205, 49] width 111 height 22
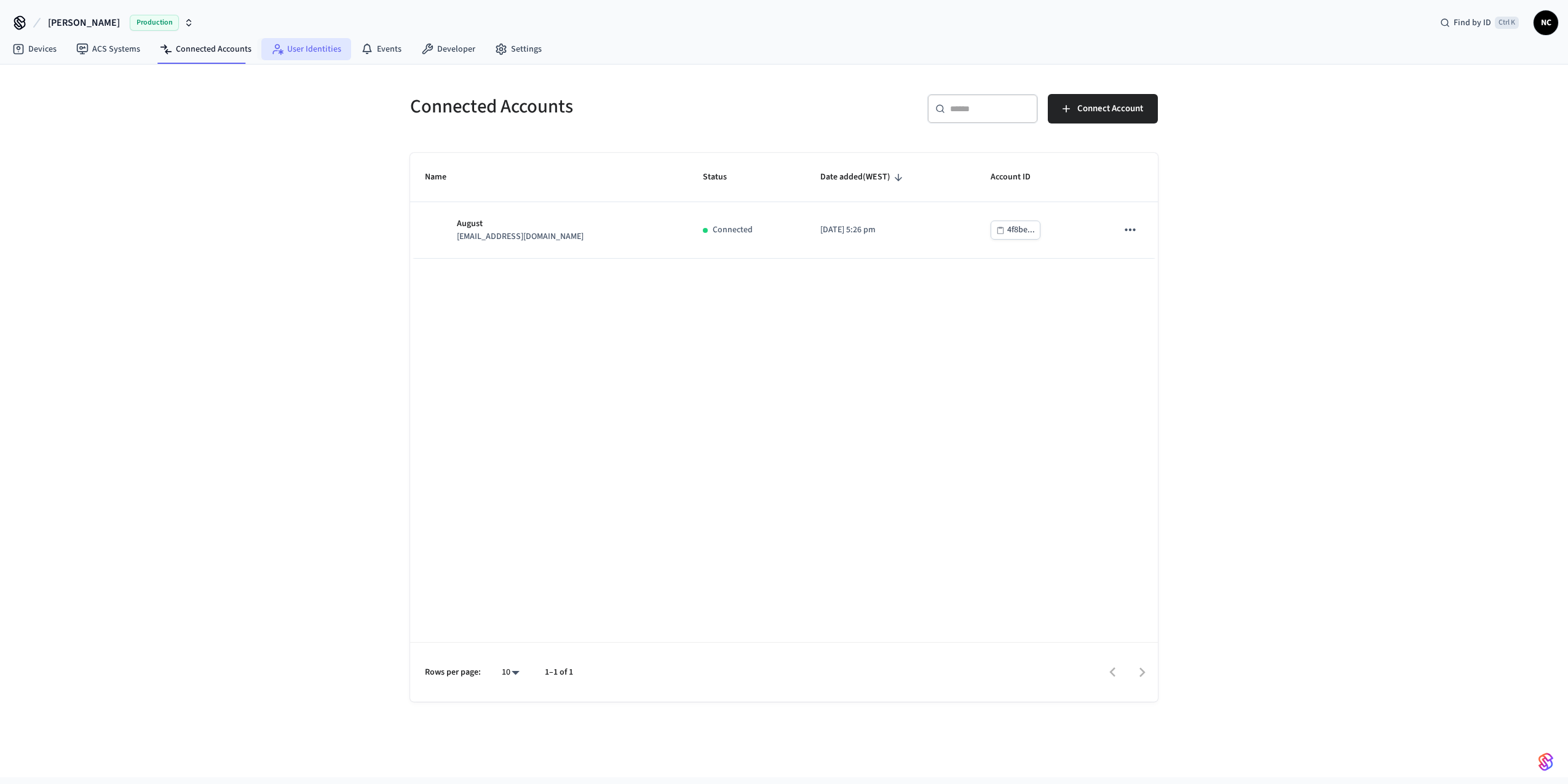
click at [315, 50] on link "User Identities" at bounding box center [306, 49] width 90 height 22
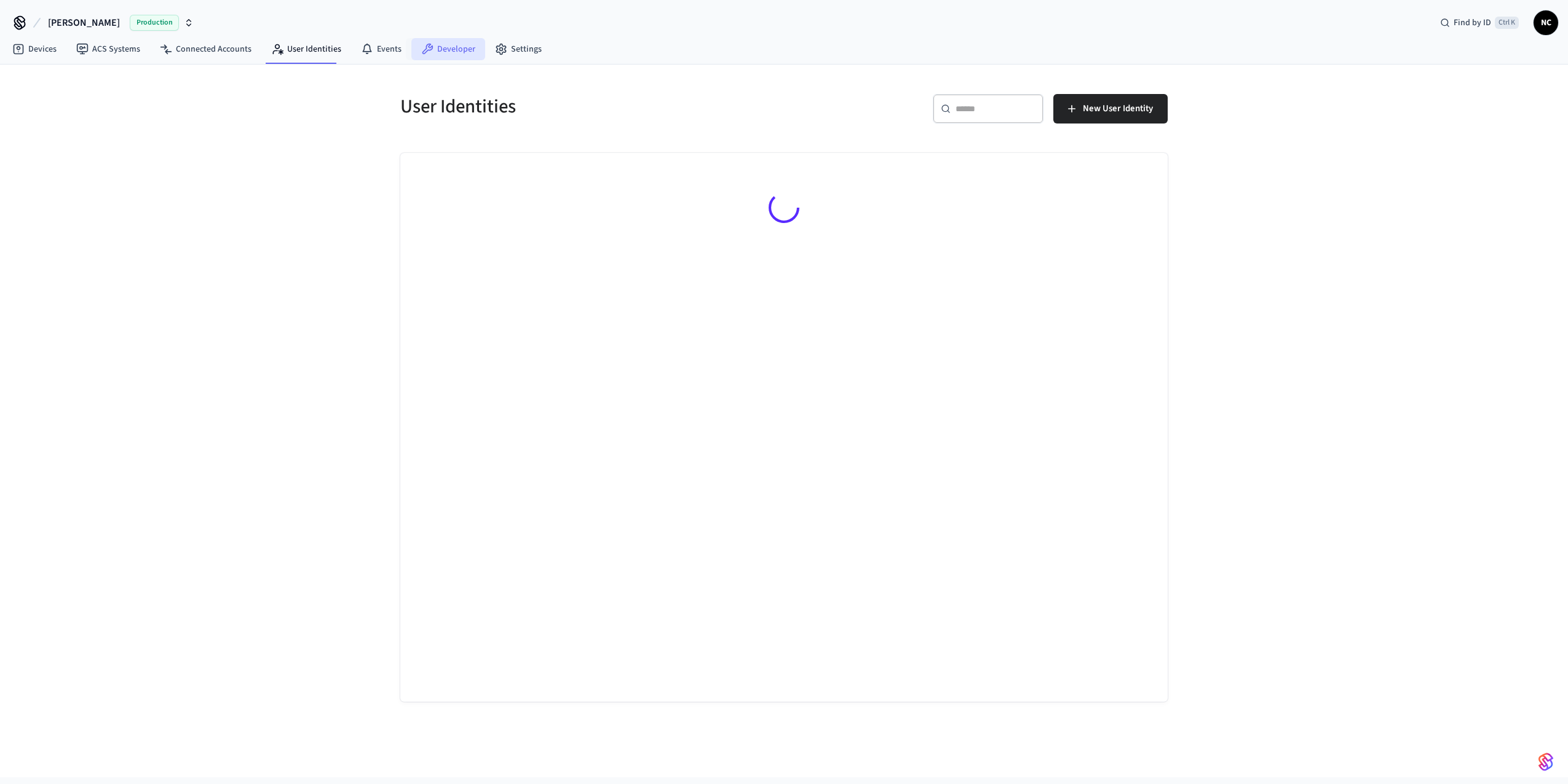
click at [446, 50] on link "Developer" at bounding box center [448, 49] width 73 height 22
click at [517, 50] on link "Settings" at bounding box center [518, 49] width 67 height 22
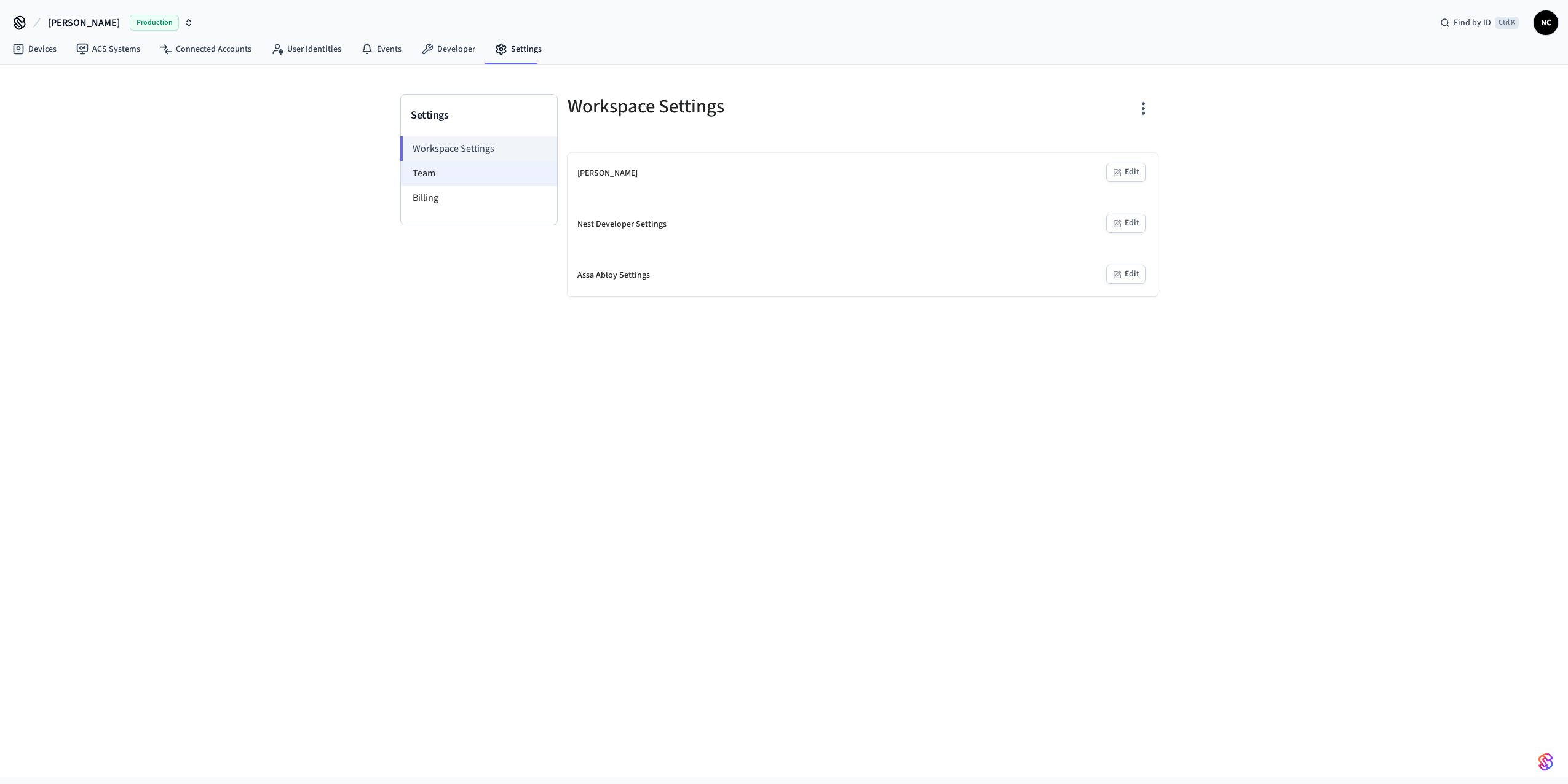
click at [433, 177] on li "Team" at bounding box center [478, 172] width 156 height 24
click at [432, 197] on li "Billing" at bounding box center [478, 197] width 156 height 24
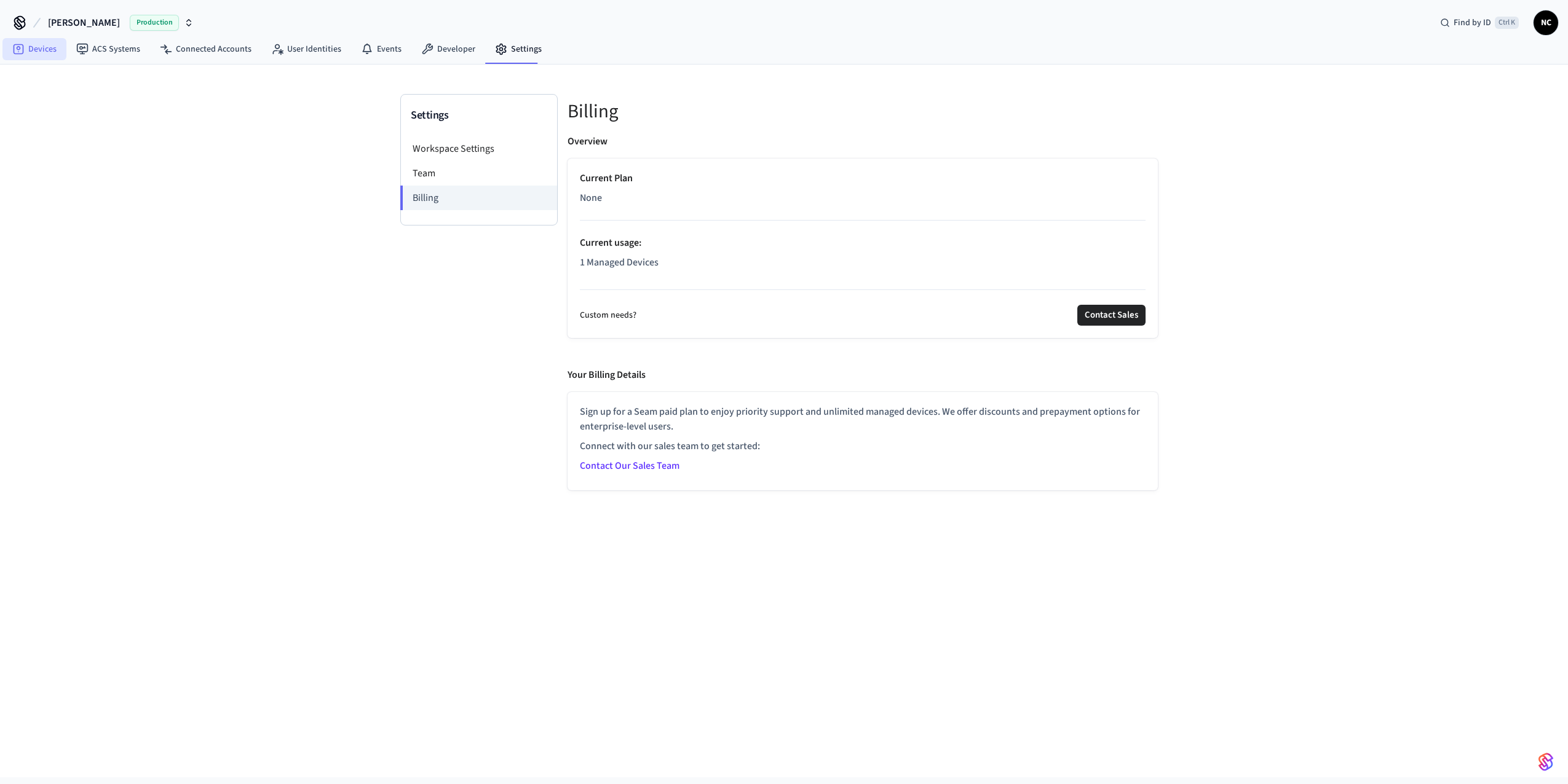
click at [32, 50] on link "Devices" at bounding box center [34, 49] width 64 height 22
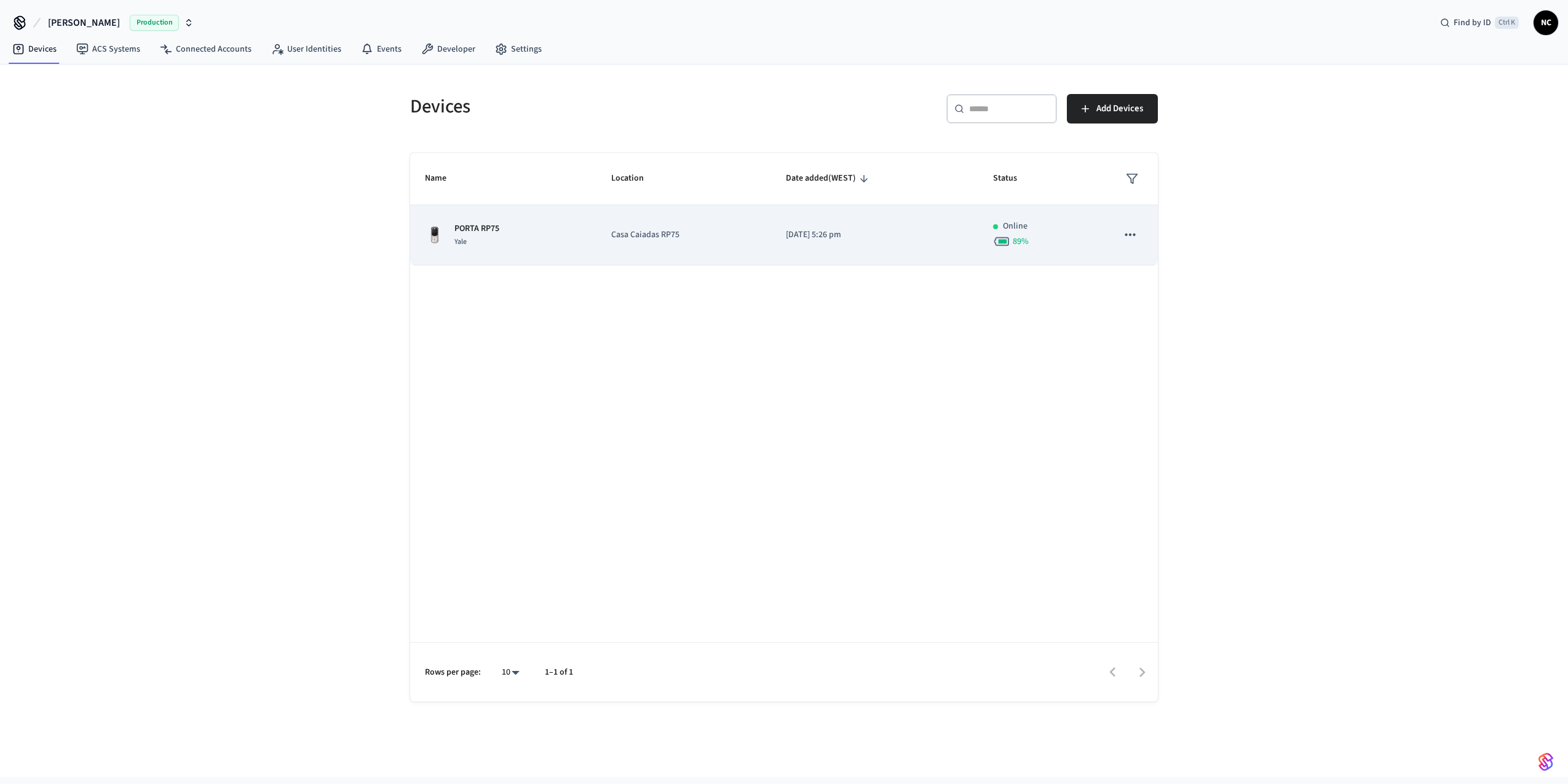
click at [507, 237] on div "PORTA RP75 Yale" at bounding box center [503, 235] width 157 height 26
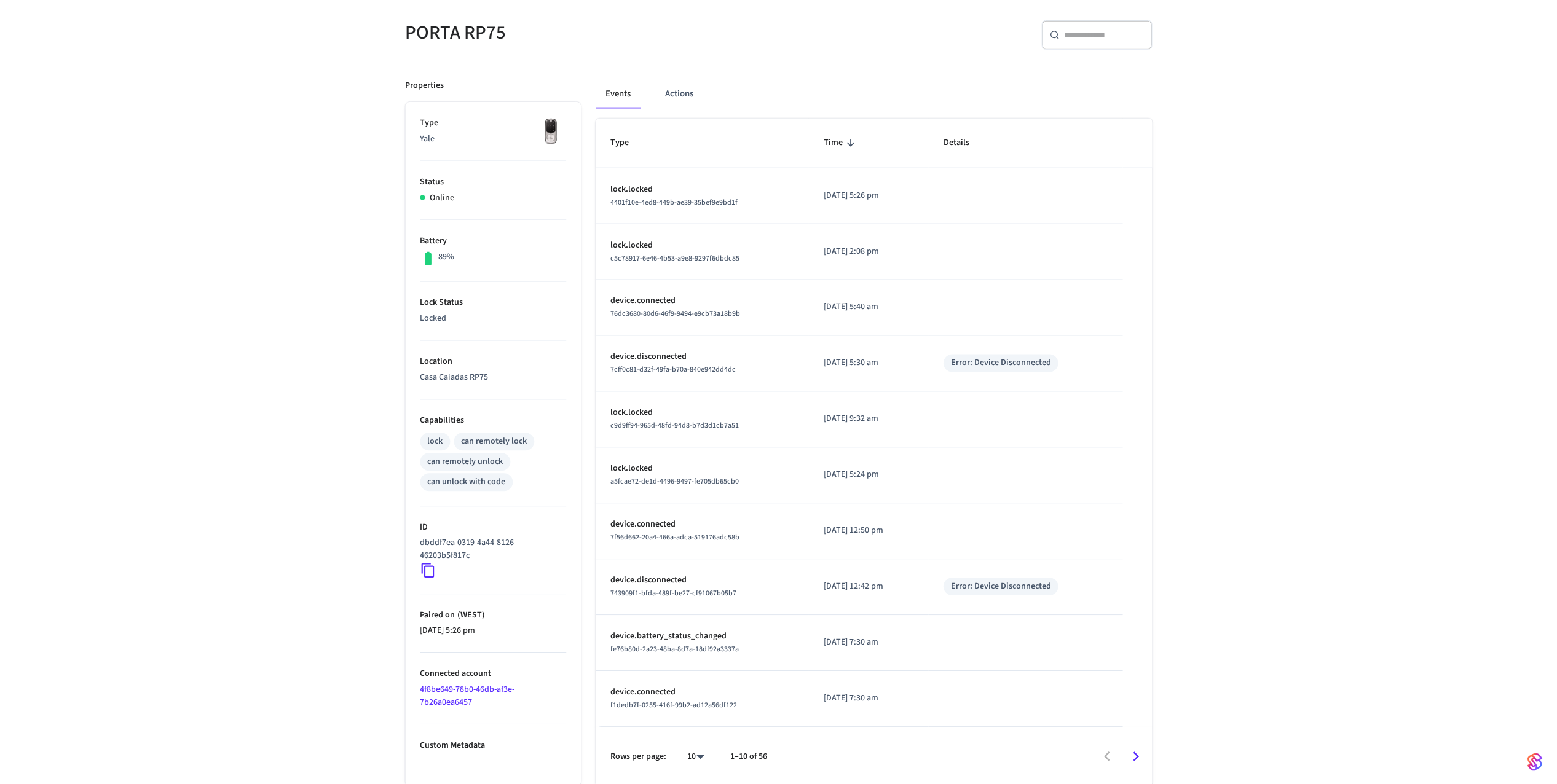
scroll to position [103, 0]
drag, startPoint x: 1561, startPoint y: 1, endPoint x: 1259, endPoint y: 185, distance: 353.6
click at [1254, 198] on div "PORTA RP75 ​ ​ Properties Type Yale Status Online Battery 89% Lock Status Locke…" at bounding box center [779, 385] width 1559 height 796
click at [1299, 242] on div "PORTA RP75 ​ ​ Properties Type Yale Status Online Battery 89% Lock Status Locke…" at bounding box center [779, 385] width 1559 height 796
drag, startPoint x: 1530, startPoint y: 0, endPoint x: 1351, endPoint y: 479, distance: 511.4
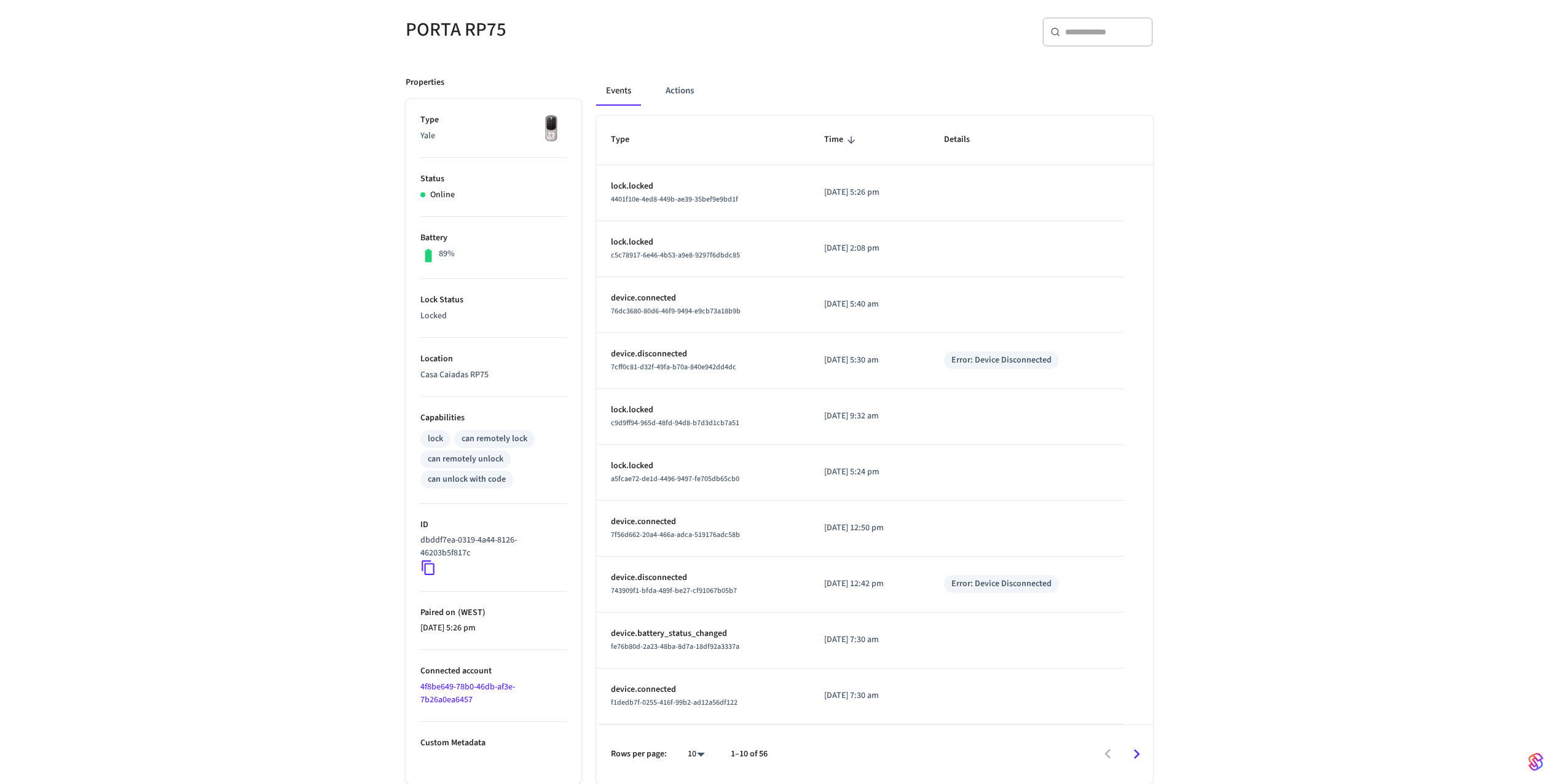
click at [1351, 479] on div "PORTA RP75 ​ ​ Properties Type Yale Status Online Battery 89% Lock Status Locke…" at bounding box center [779, 385] width 1558 height 796
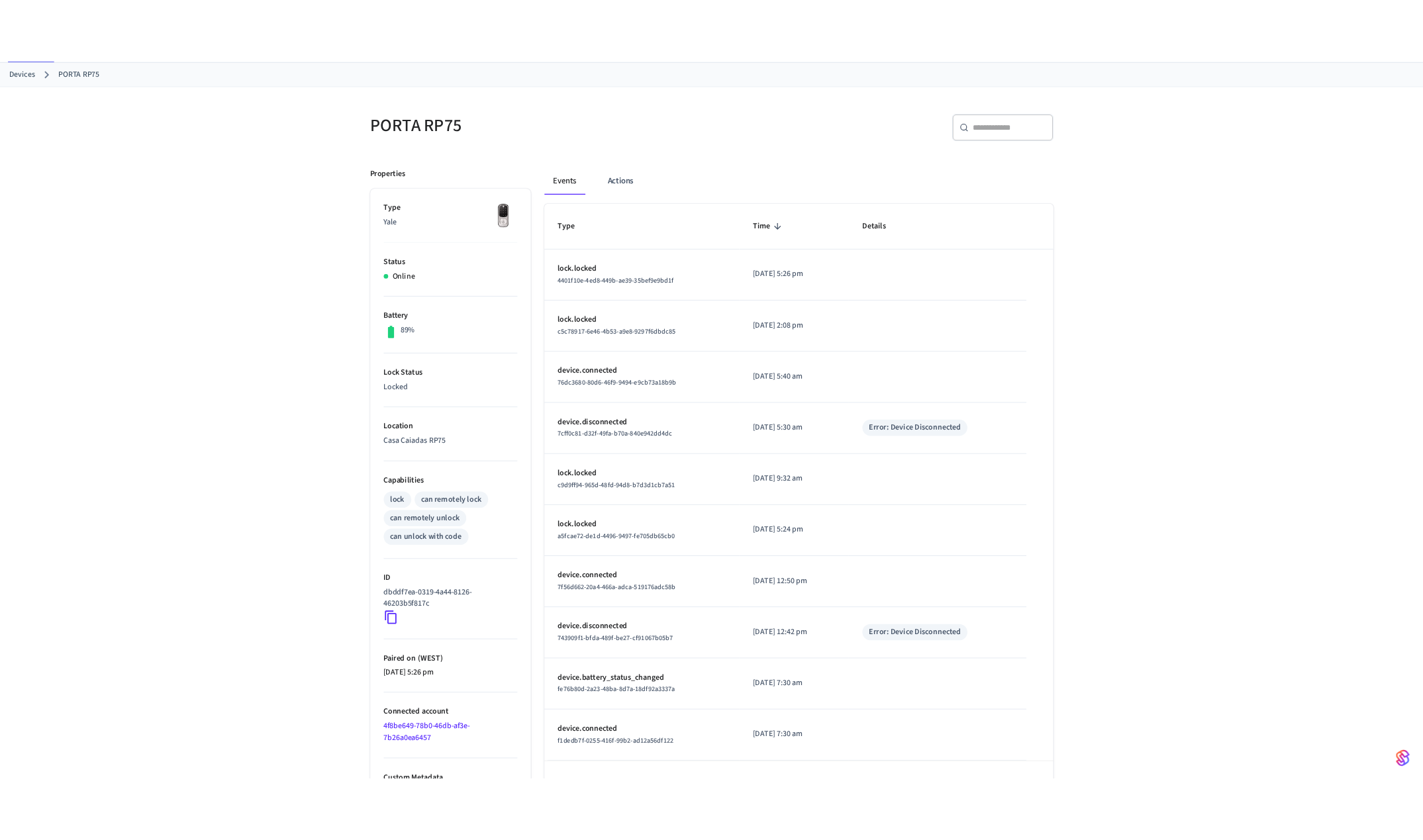
scroll to position [0, 0]
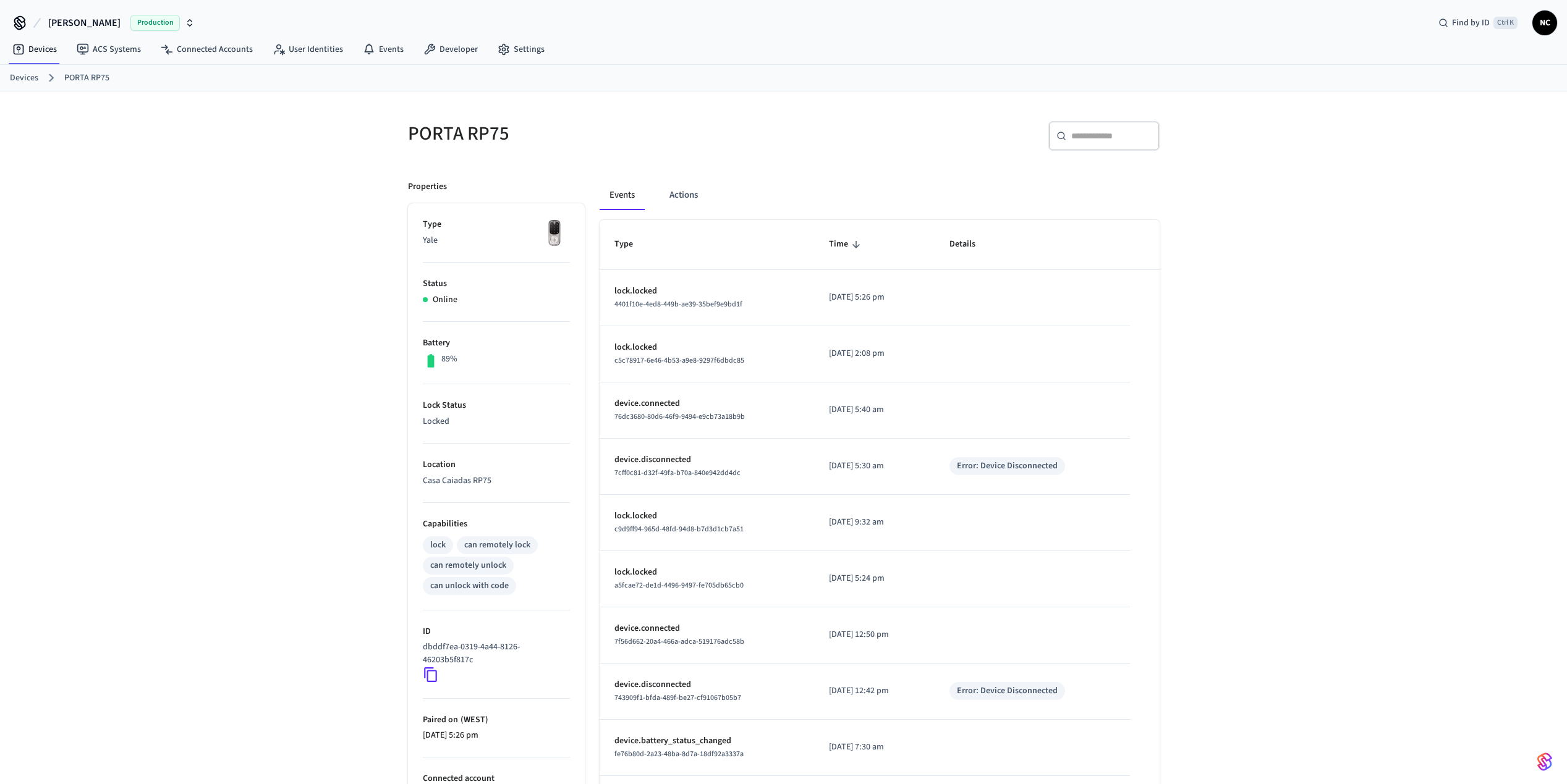
drag, startPoint x: 1562, startPoint y: 0, endPoint x: 1336, endPoint y: 533, distance: 578.9
click at [1336, 533] on div "PORTA RP75 ​ ​ Properties Type Yale Status Online Battery 89% Lock Status Locke…" at bounding box center [784, 491] width 1567 height 800
drag, startPoint x: 1575, startPoint y: 7, endPoint x: 1437, endPoint y: 484, distance: 496.6
click at [1437, 484] on div "PORTA RP75 ​ ​ Properties Type Yale Status Online Battery 89% Lock Status Locke…" at bounding box center [784, 491] width 1567 height 800
